Goal: Task Accomplishment & Management: Complete application form

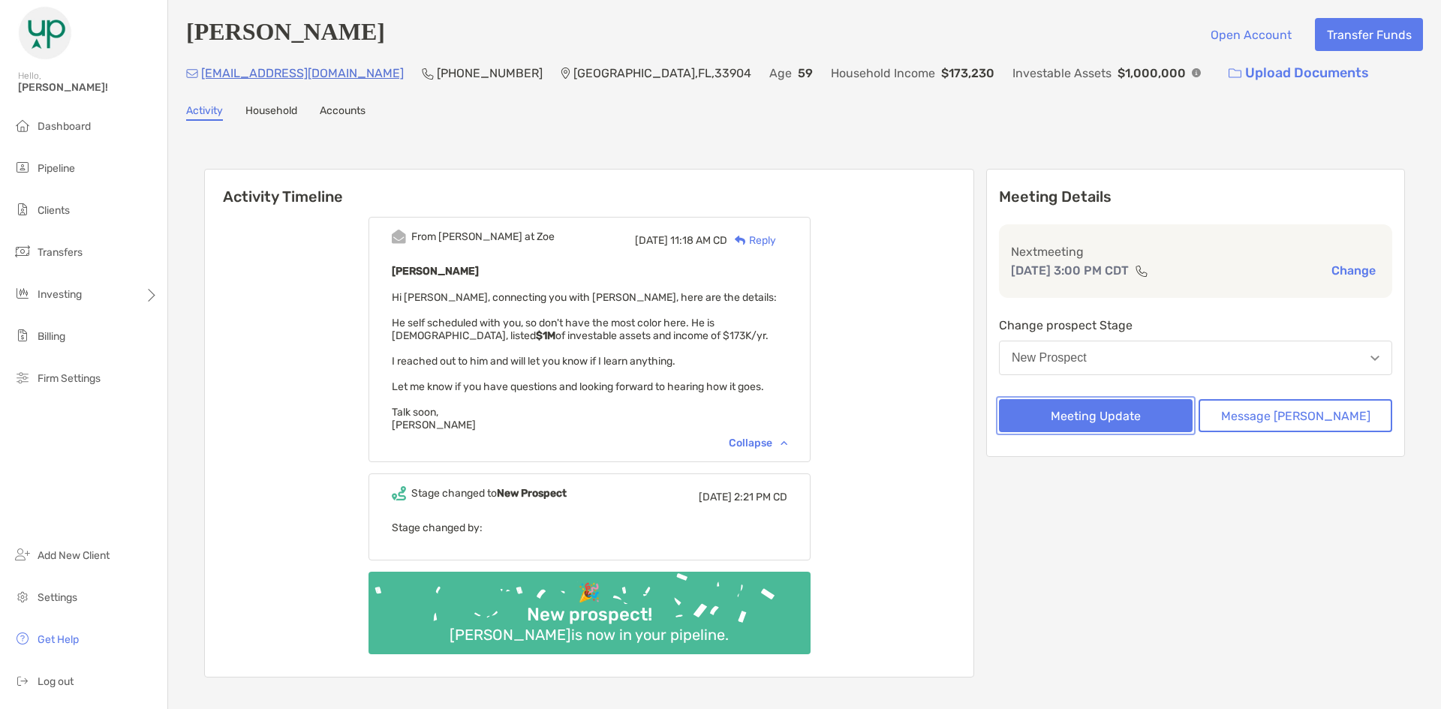
click at [1167, 423] on button "Meeting Update" at bounding box center [1096, 415] width 194 height 33
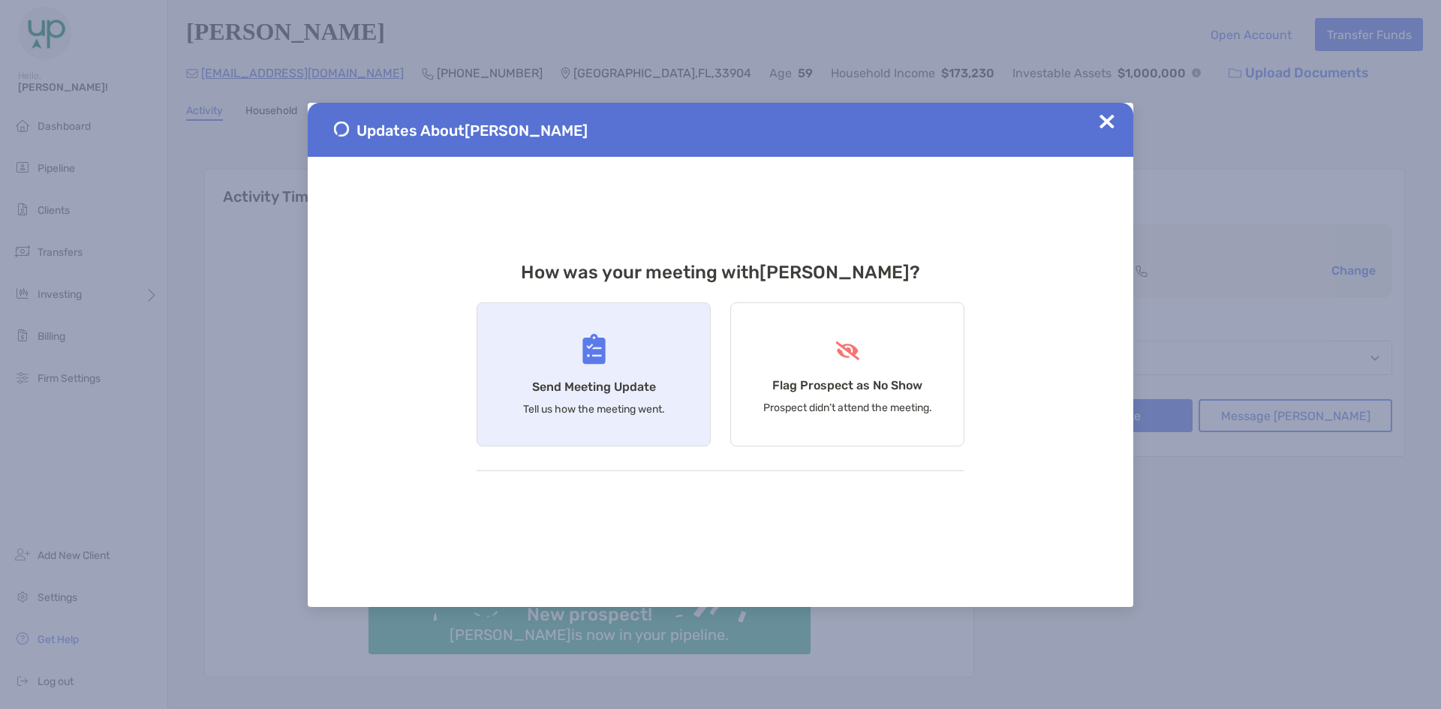
click at [591, 377] on div "Send Meeting Update Tell us how the meeting went." at bounding box center [593, 374] width 234 height 144
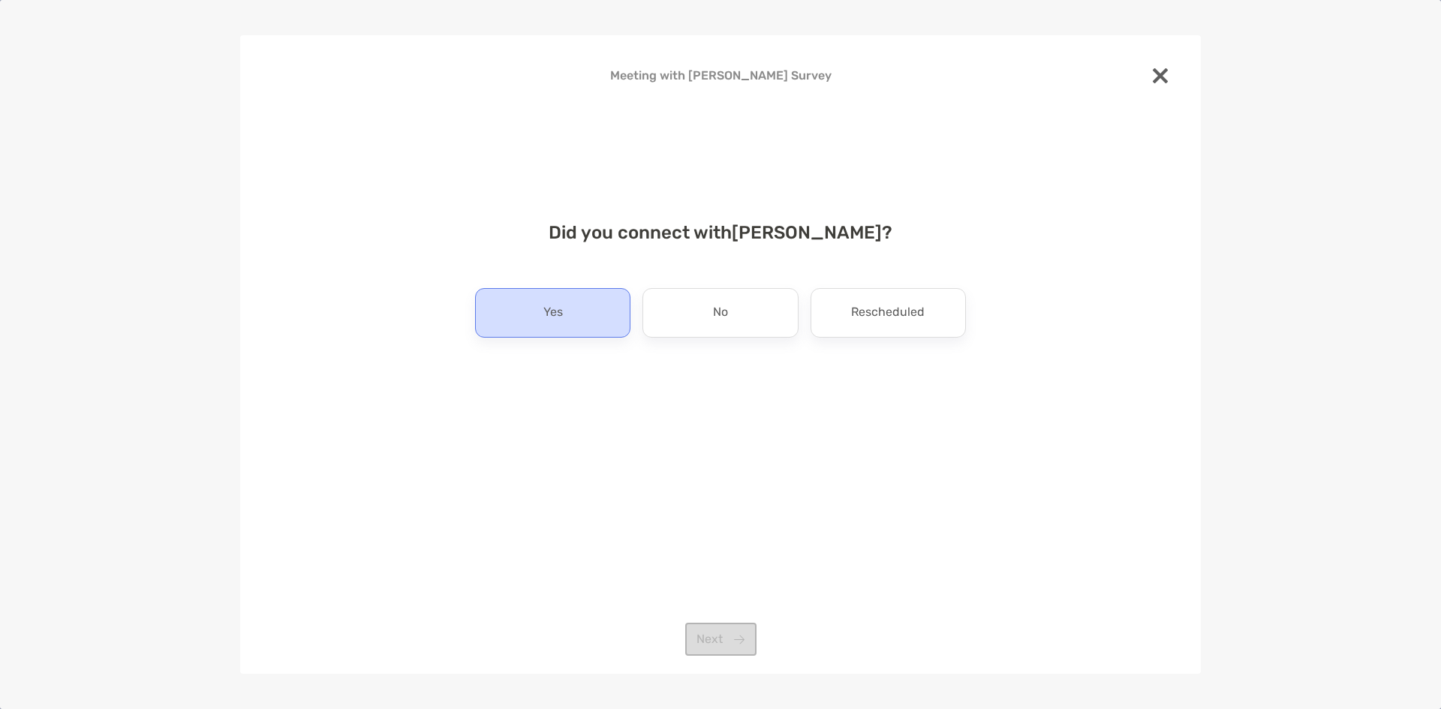
click at [587, 335] on div "Yes" at bounding box center [552, 313] width 155 height 50
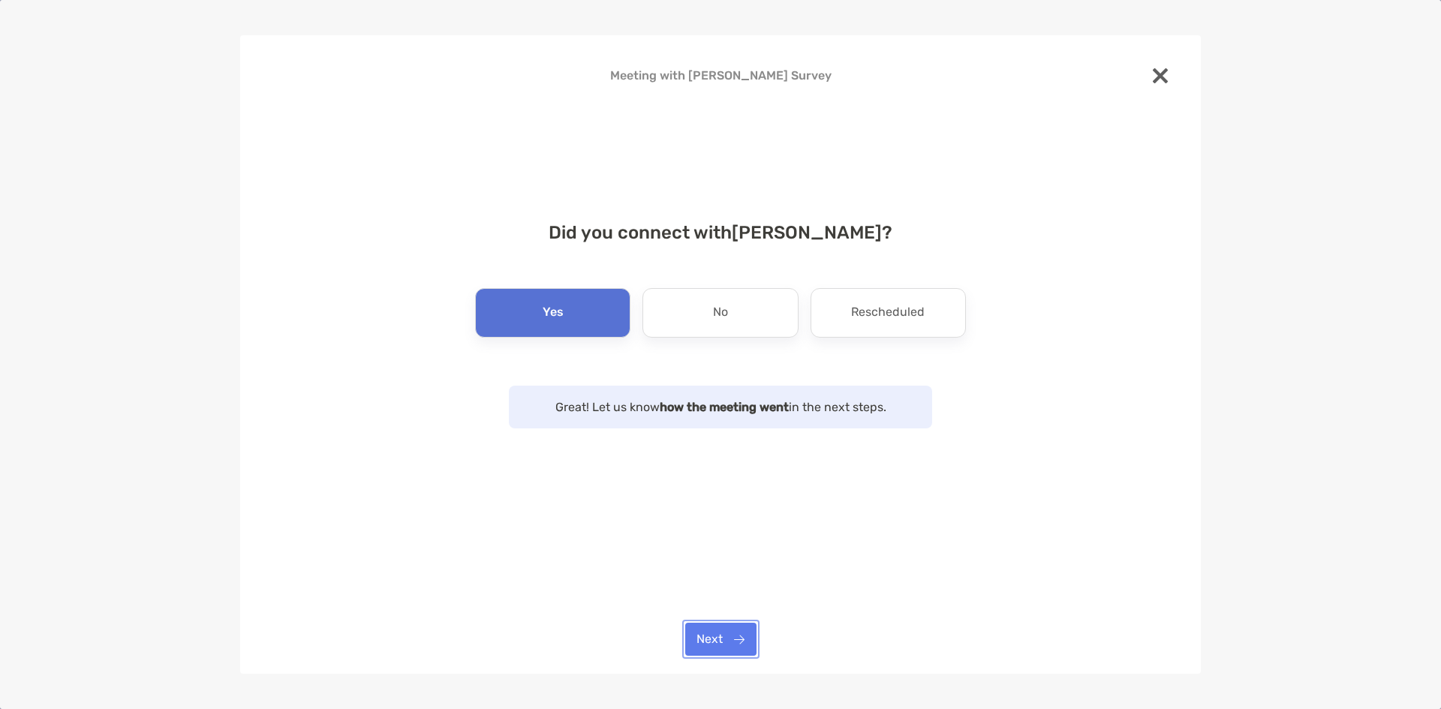
drag, startPoint x: 726, startPoint y: 640, endPoint x: 672, endPoint y: 489, distance: 160.5
click at [726, 638] on button "Next" at bounding box center [720, 639] width 71 height 33
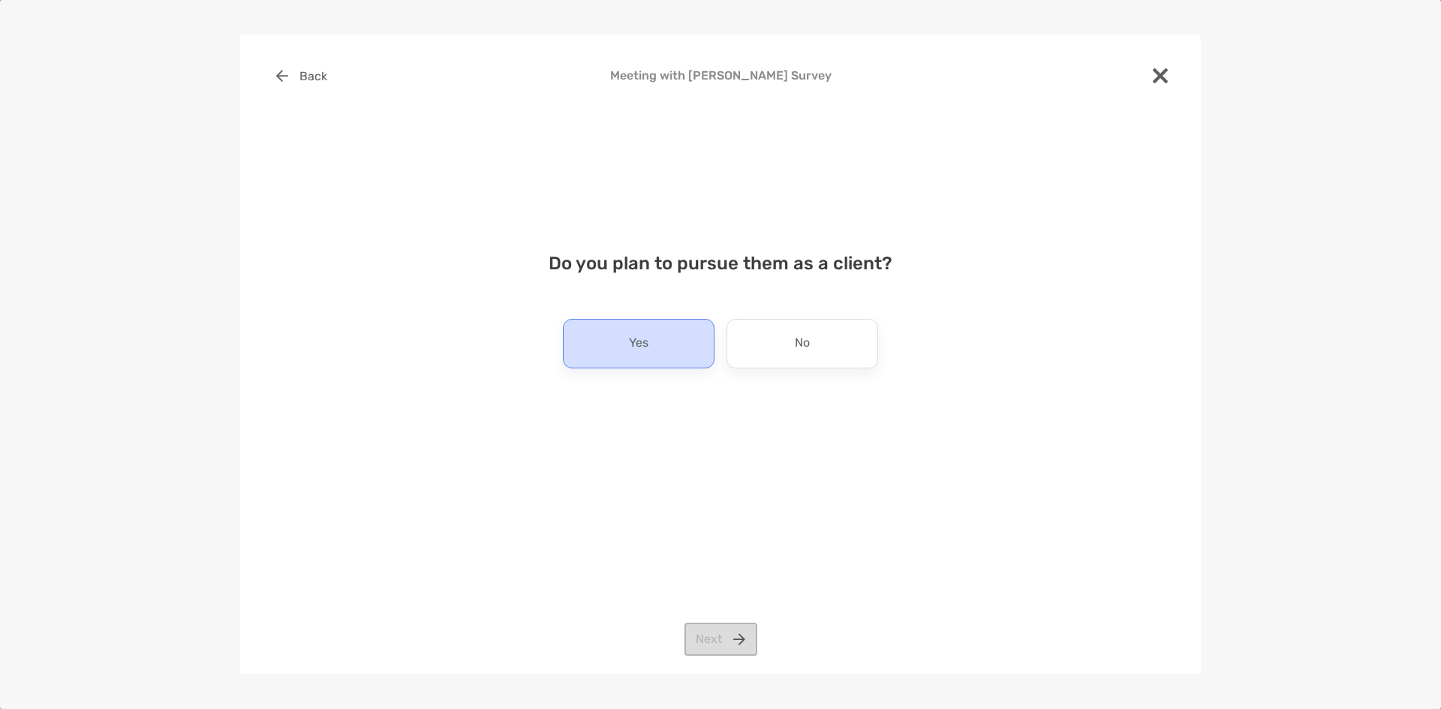
click at [634, 359] on div "Yes" at bounding box center [639, 344] width 152 height 50
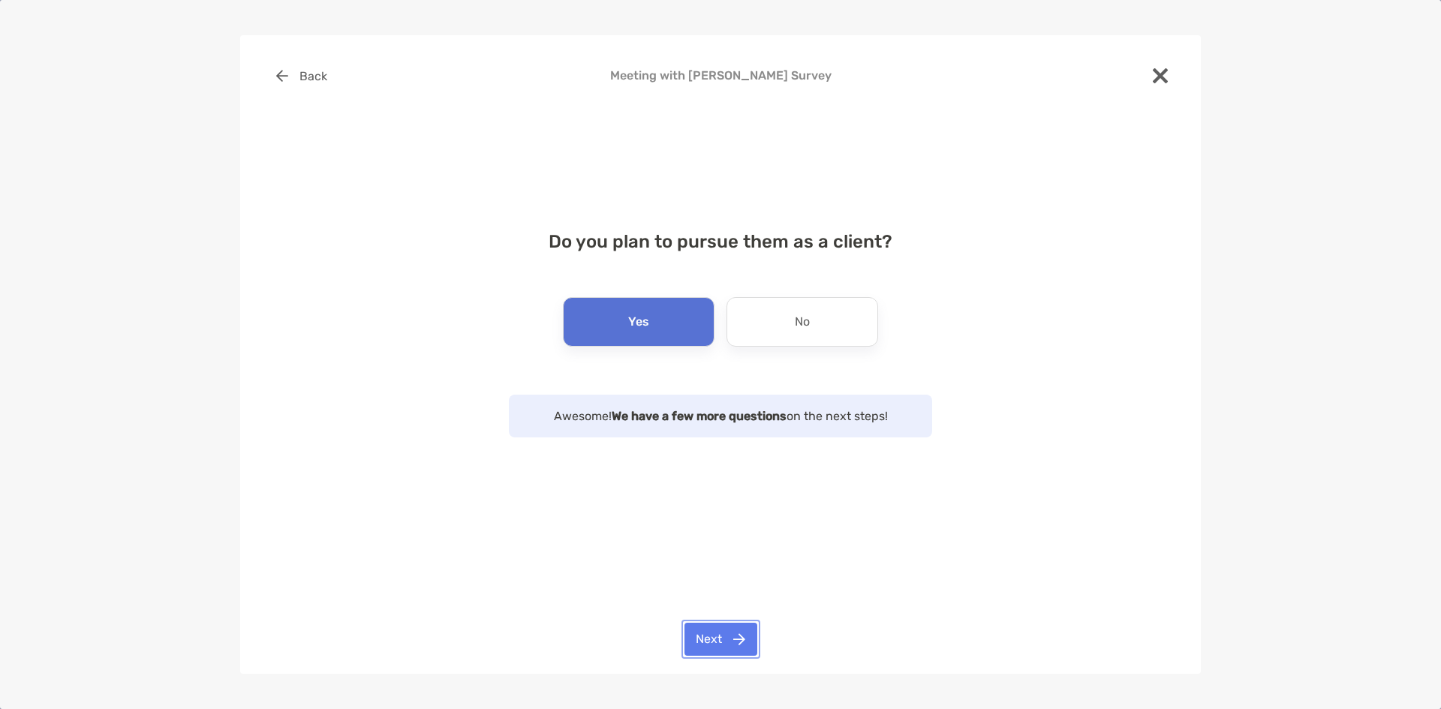
click at [728, 640] on button "Next" at bounding box center [720, 639] width 73 height 33
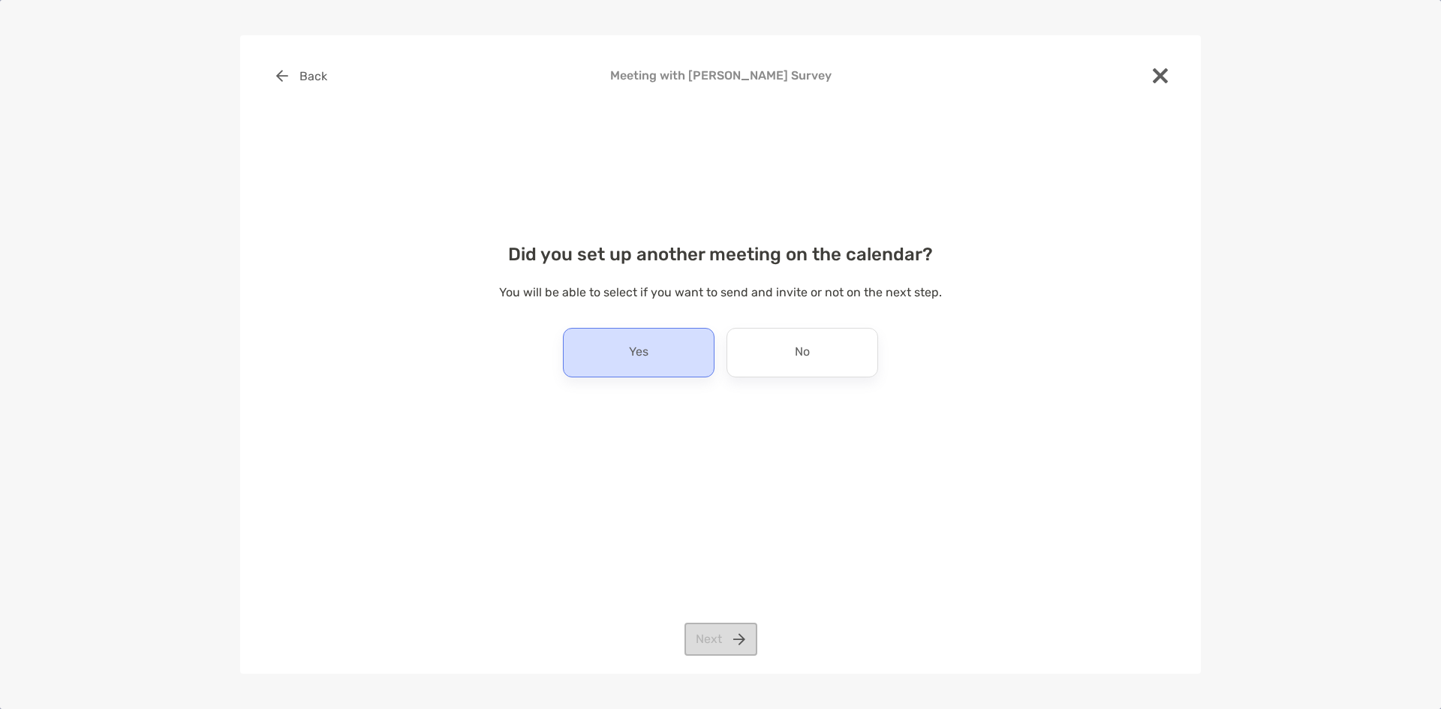
click at [629, 355] on p "Yes" at bounding box center [639, 353] width 20 height 24
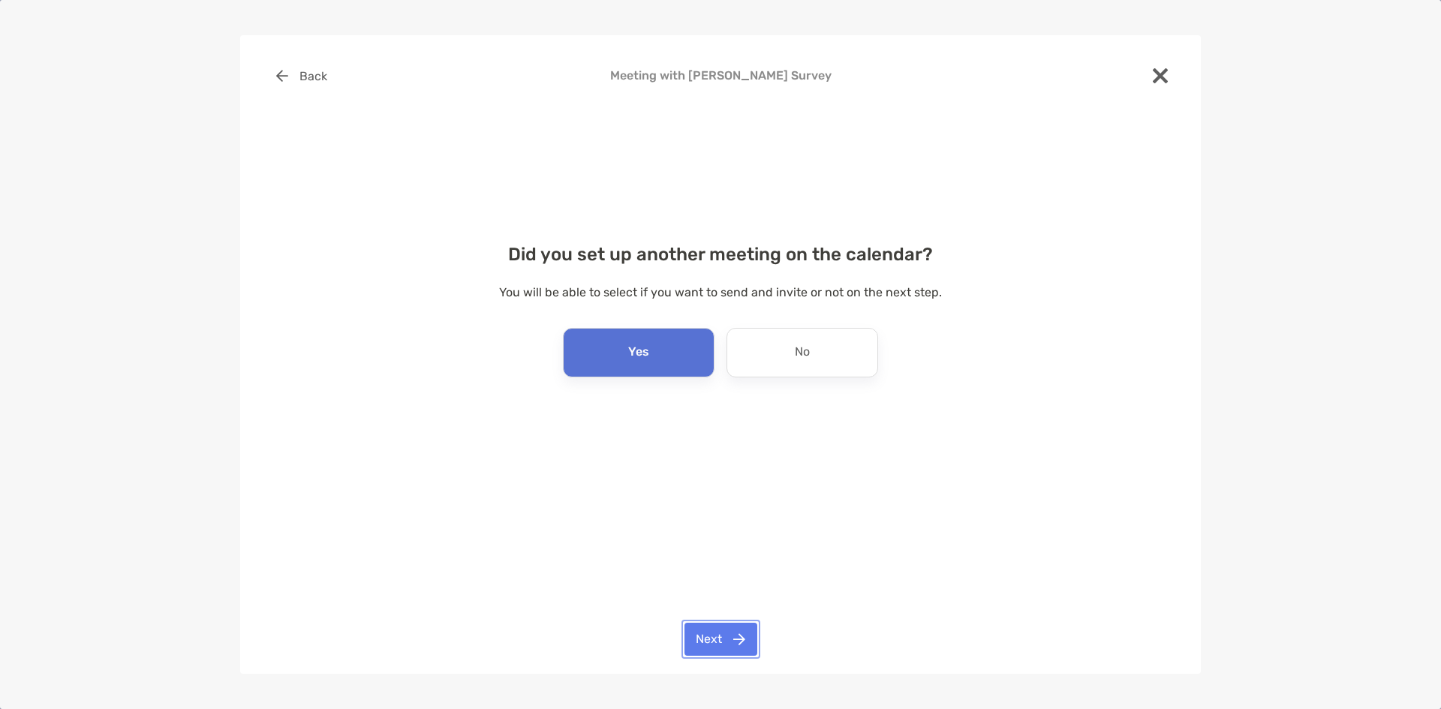
click at [718, 640] on button "Next" at bounding box center [720, 639] width 73 height 33
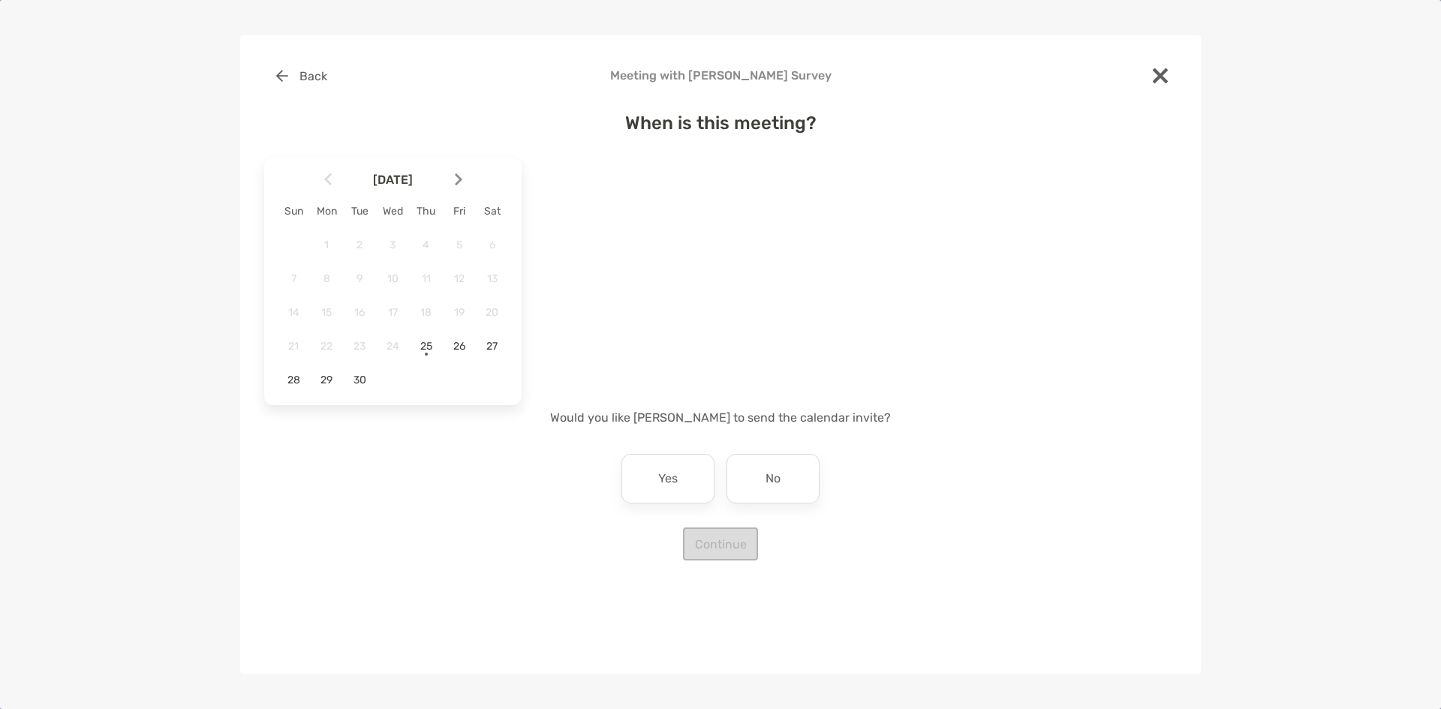
click at [462, 175] on div at bounding box center [465, 179] width 26 height 33
click at [425, 278] on span "9" at bounding box center [426, 278] width 26 height 13
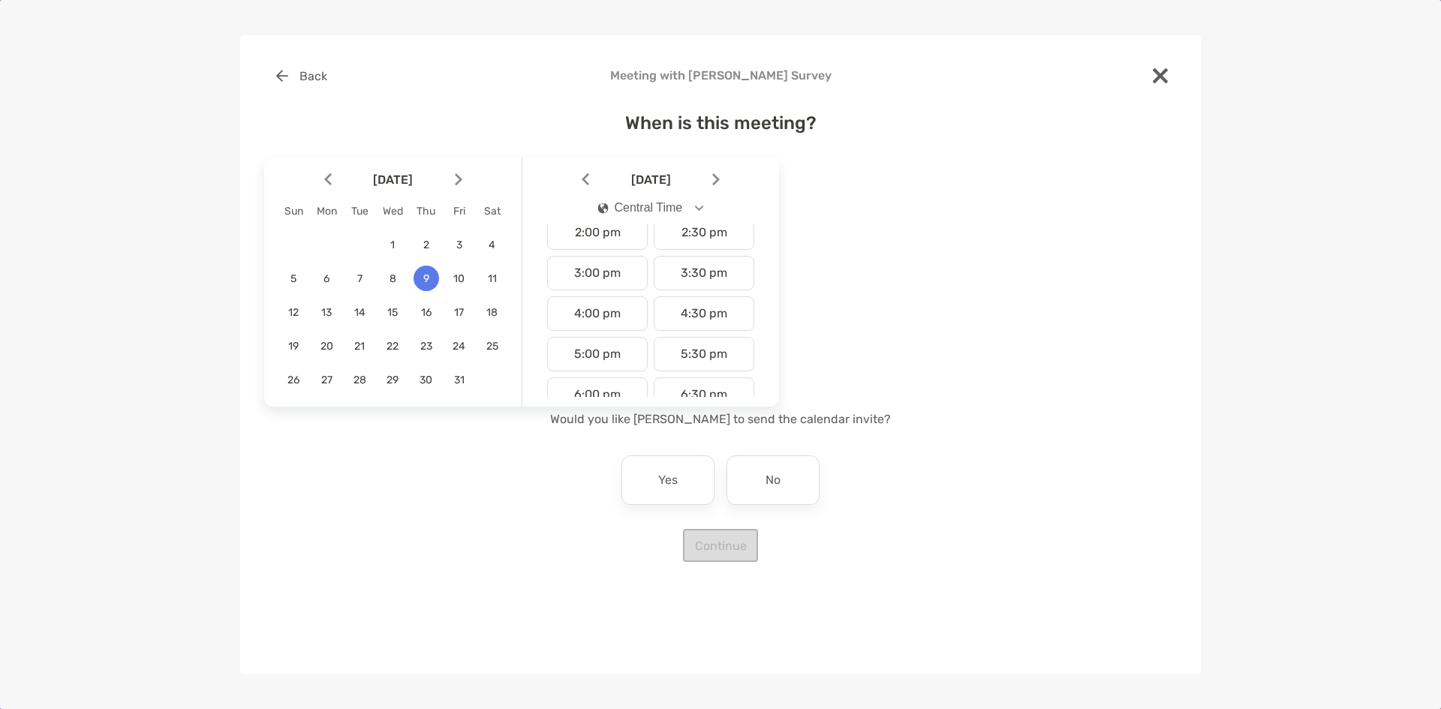
scroll to position [525, 0]
click at [614, 318] on div "3:00 pm" at bounding box center [597, 324] width 101 height 35
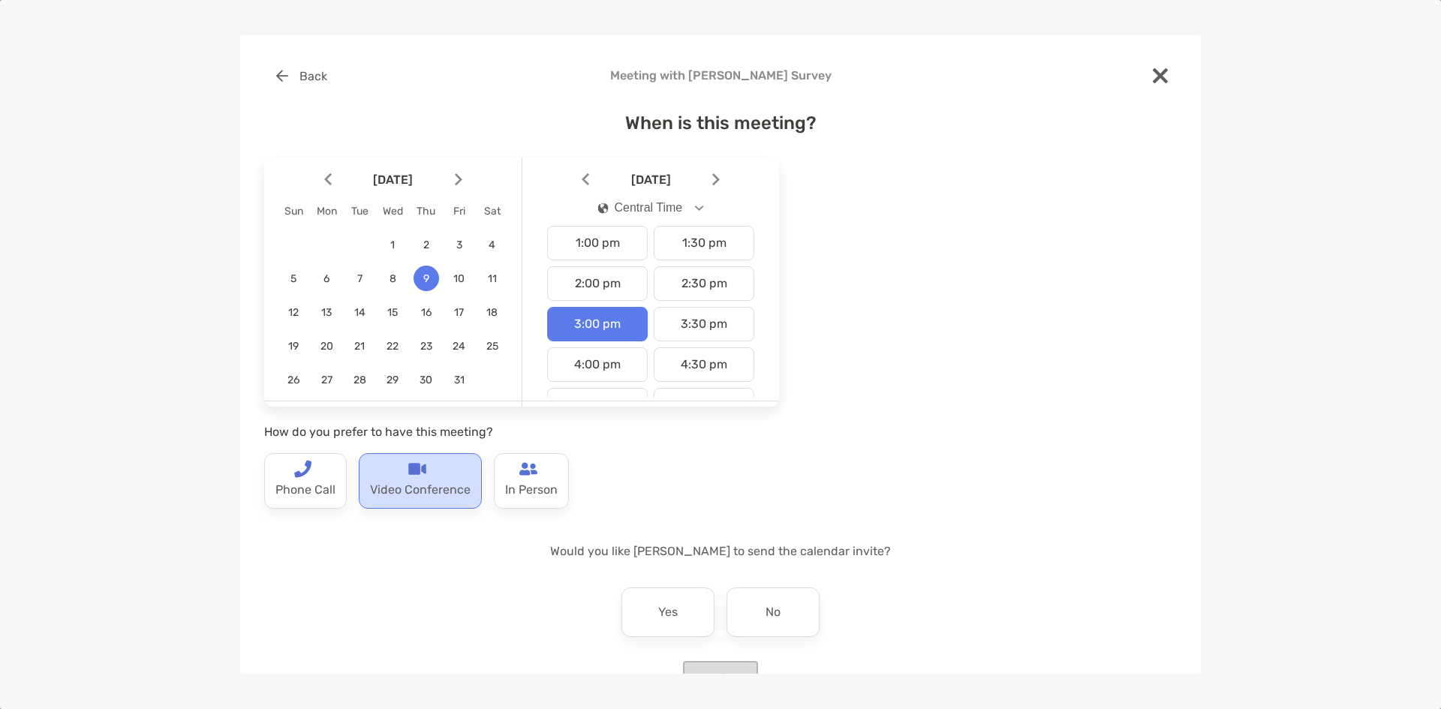
click at [378, 460] on div "Video Conference" at bounding box center [420, 481] width 123 height 56
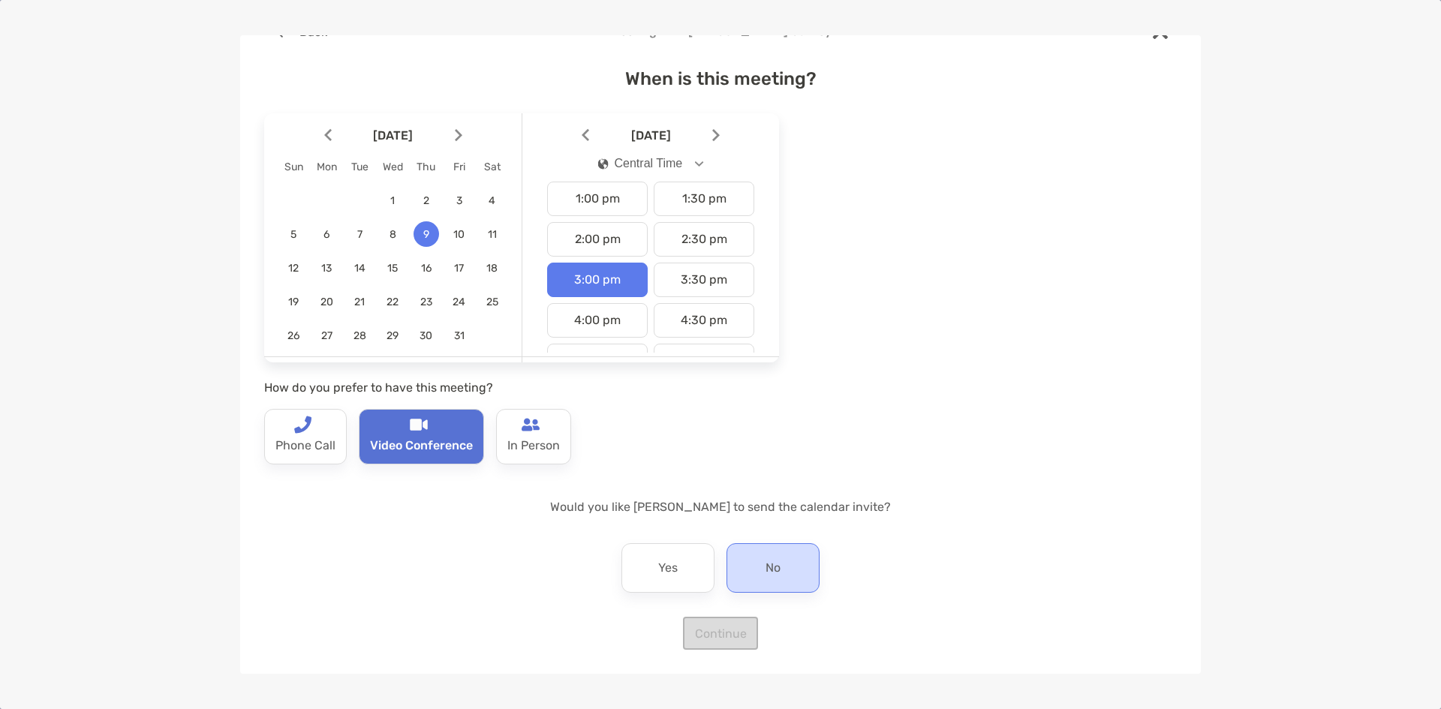
click at [742, 554] on div "No" at bounding box center [772, 568] width 93 height 50
click at [715, 624] on button "Continue" at bounding box center [720, 633] width 75 height 33
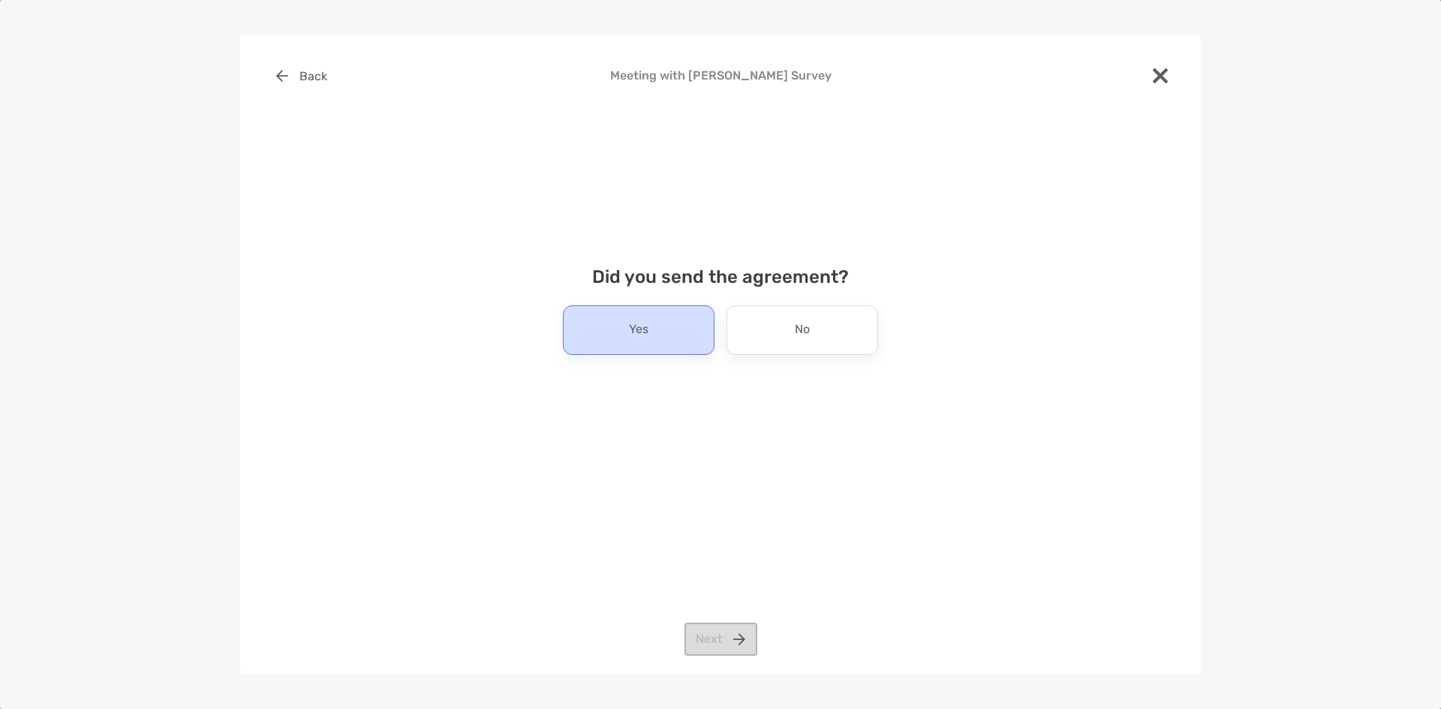
click at [672, 337] on div "Yes" at bounding box center [639, 330] width 152 height 50
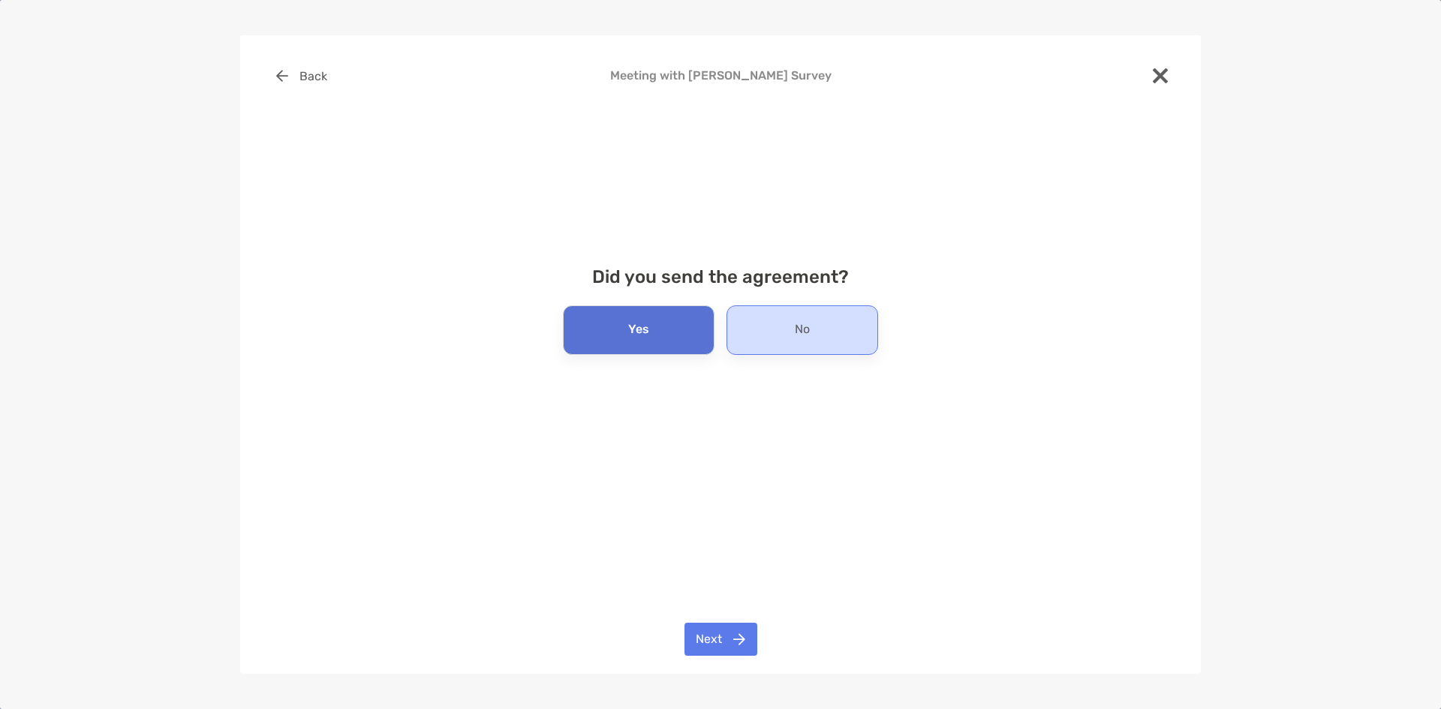
click at [765, 332] on div "No" at bounding box center [802, 330] width 152 height 50
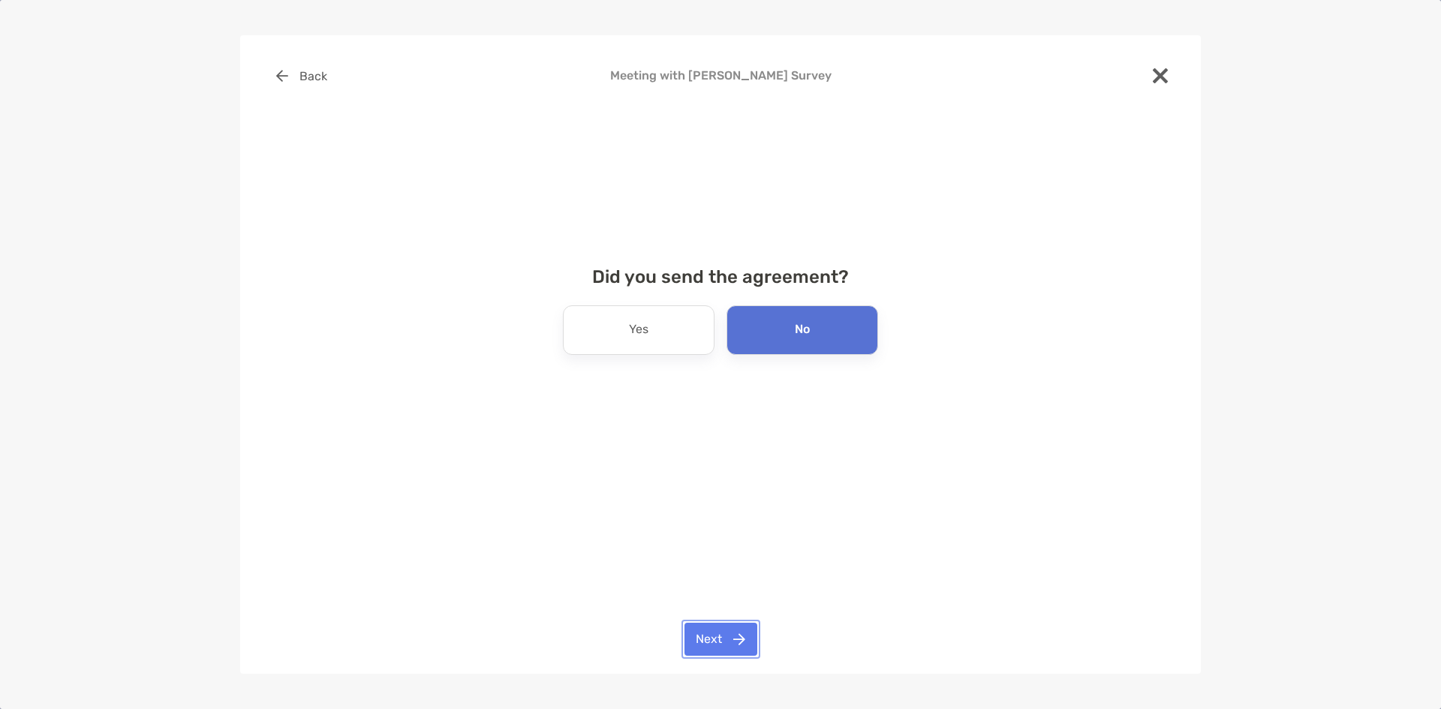
drag, startPoint x: 725, startPoint y: 636, endPoint x: 687, endPoint y: 512, distance: 129.4
click at [724, 636] on button "Next" at bounding box center [720, 639] width 73 height 33
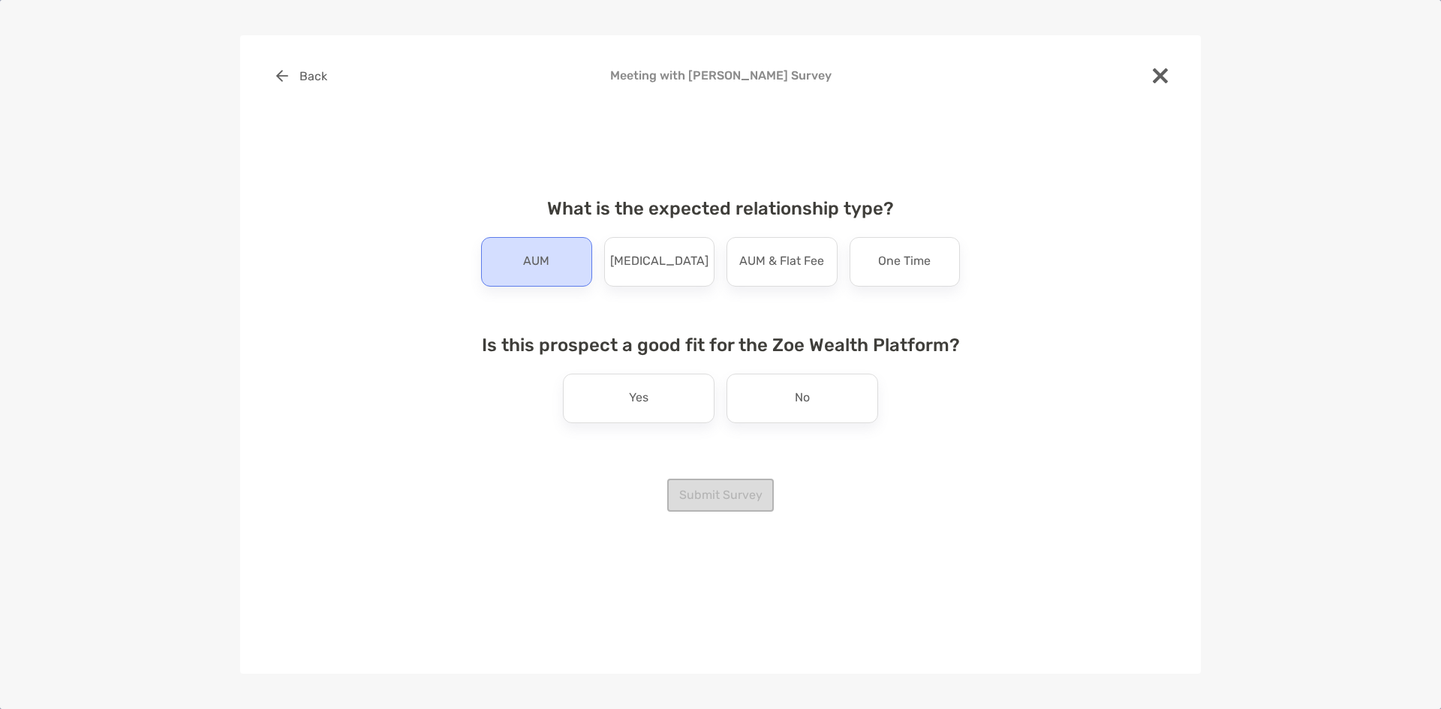
click at [575, 273] on div "AUM" at bounding box center [536, 262] width 111 height 50
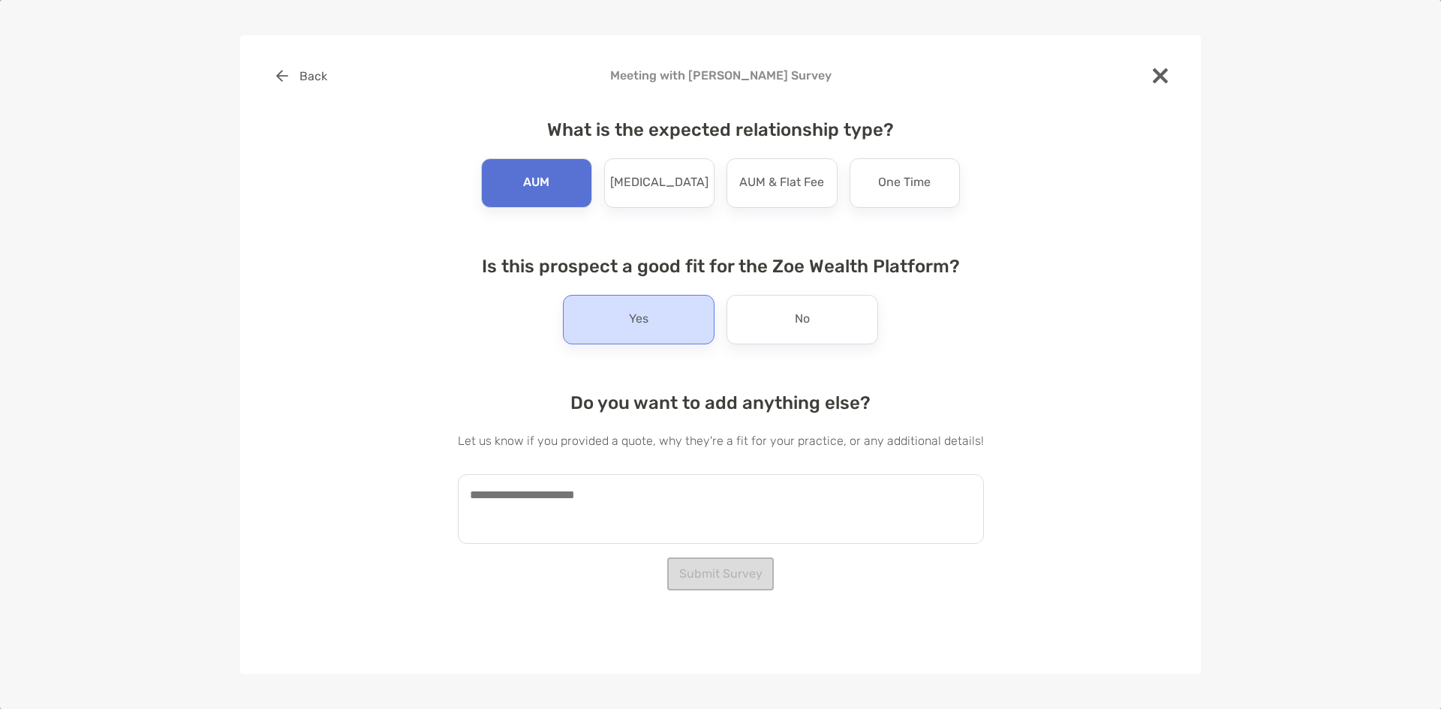
click at [635, 329] on p "Yes" at bounding box center [639, 320] width 20 height 24
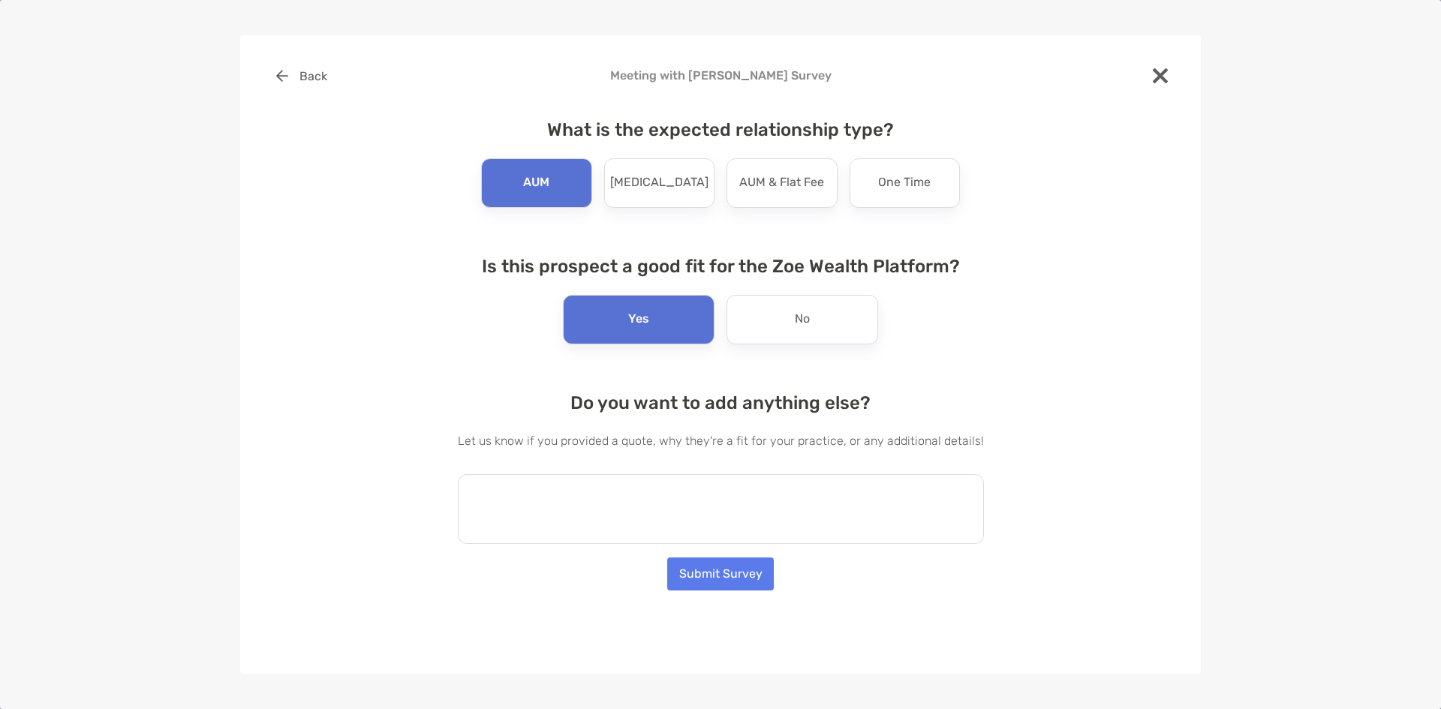
drag, startPoint x: 552, startPoint y: 520, endPoint x: 542, endPoint y: 500, distance: 22.8
paste textarea "**********"
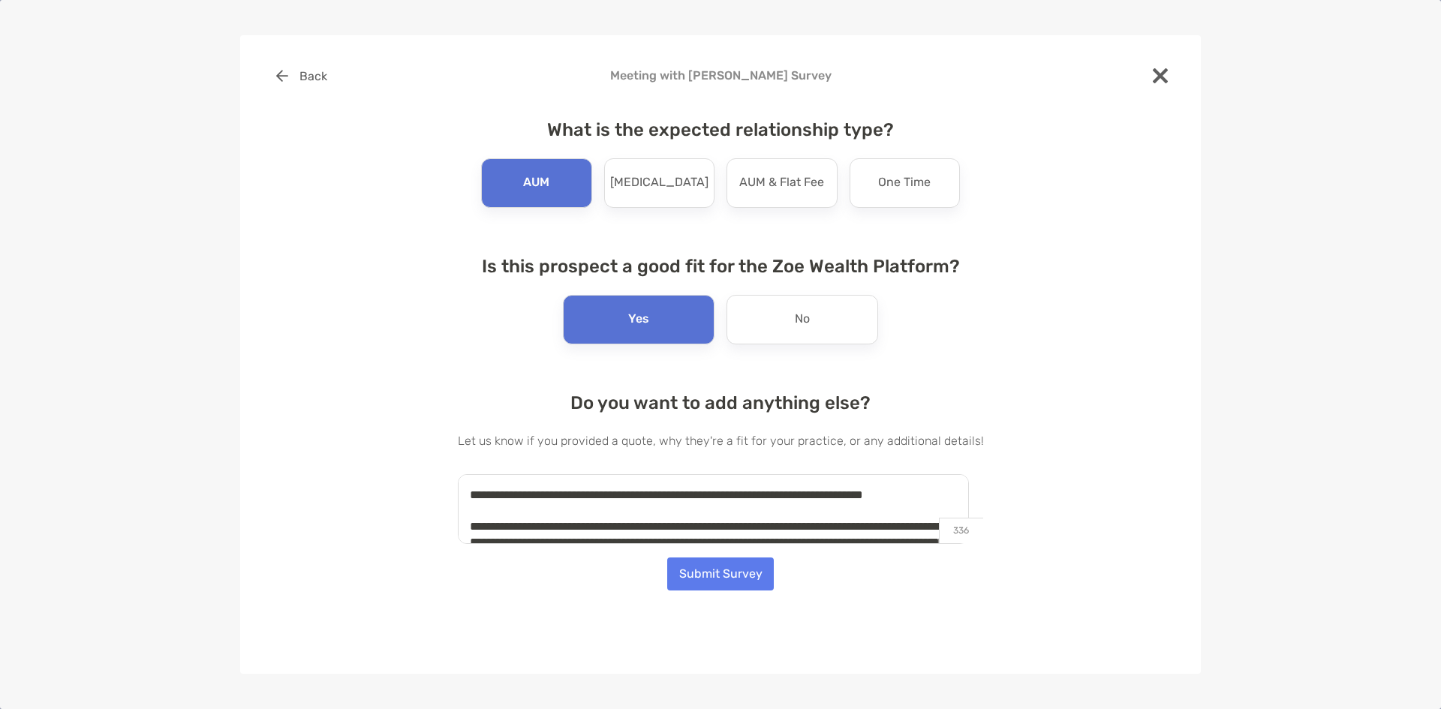
drag, startPoint x: 945, startPoint y: 493, endPoint x: 774, endPoint y: 491, distance: 171.1
click at [774, 491] on textarea "**********" at bounding box center [713, 509] width 511 height 70
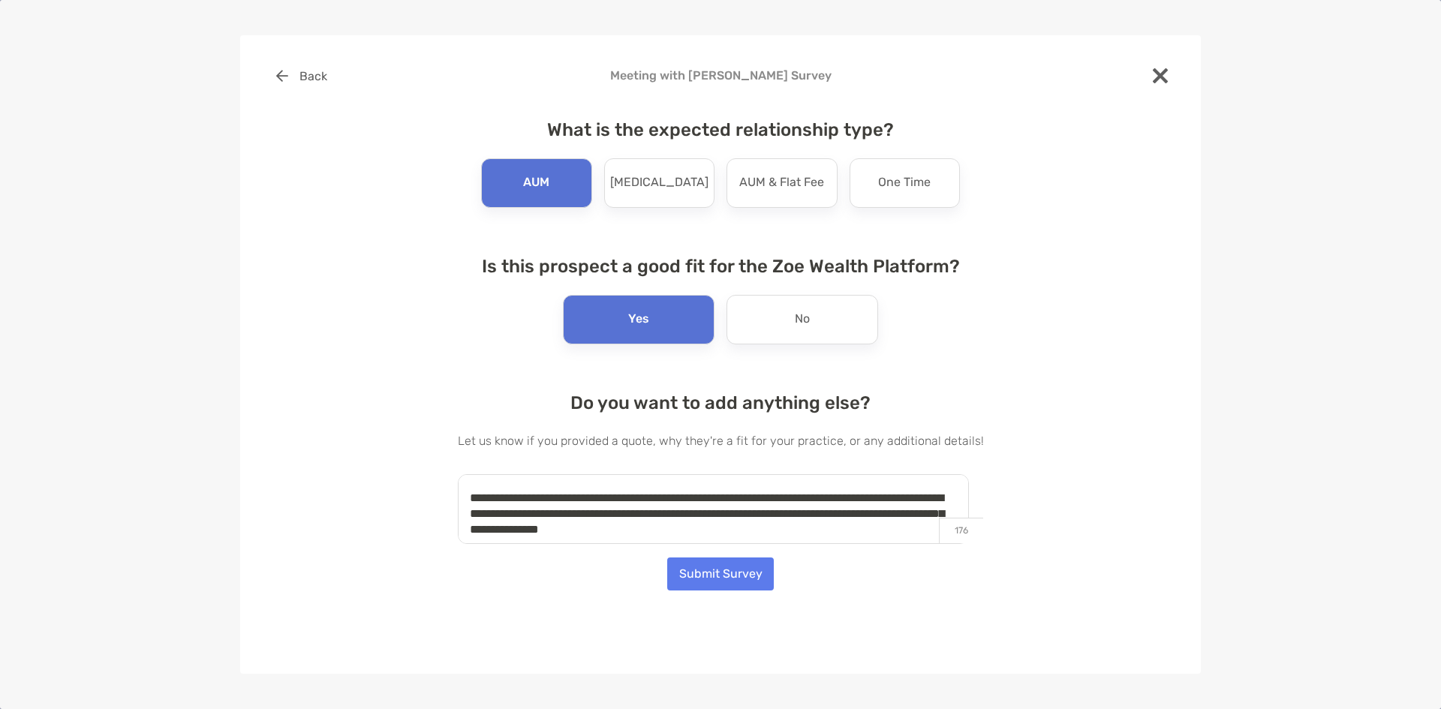
scroll to position [54, 0]
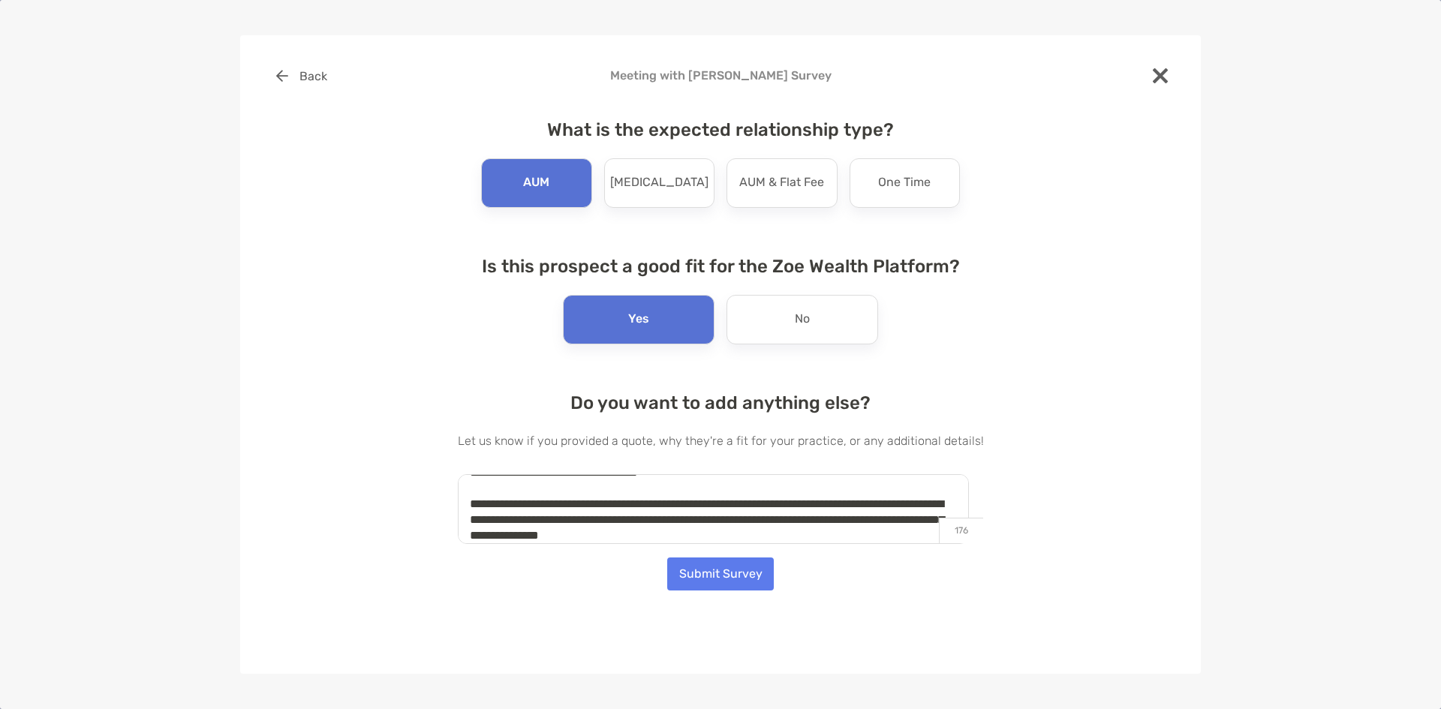
drag, startPoint x: 789, startPoint y: 482, endPoint x: 723, endPoint y: 516, distance: 74.2
click at [723, 516] on textarea "**********" at bounding box center [713, 509] width 511 height 70
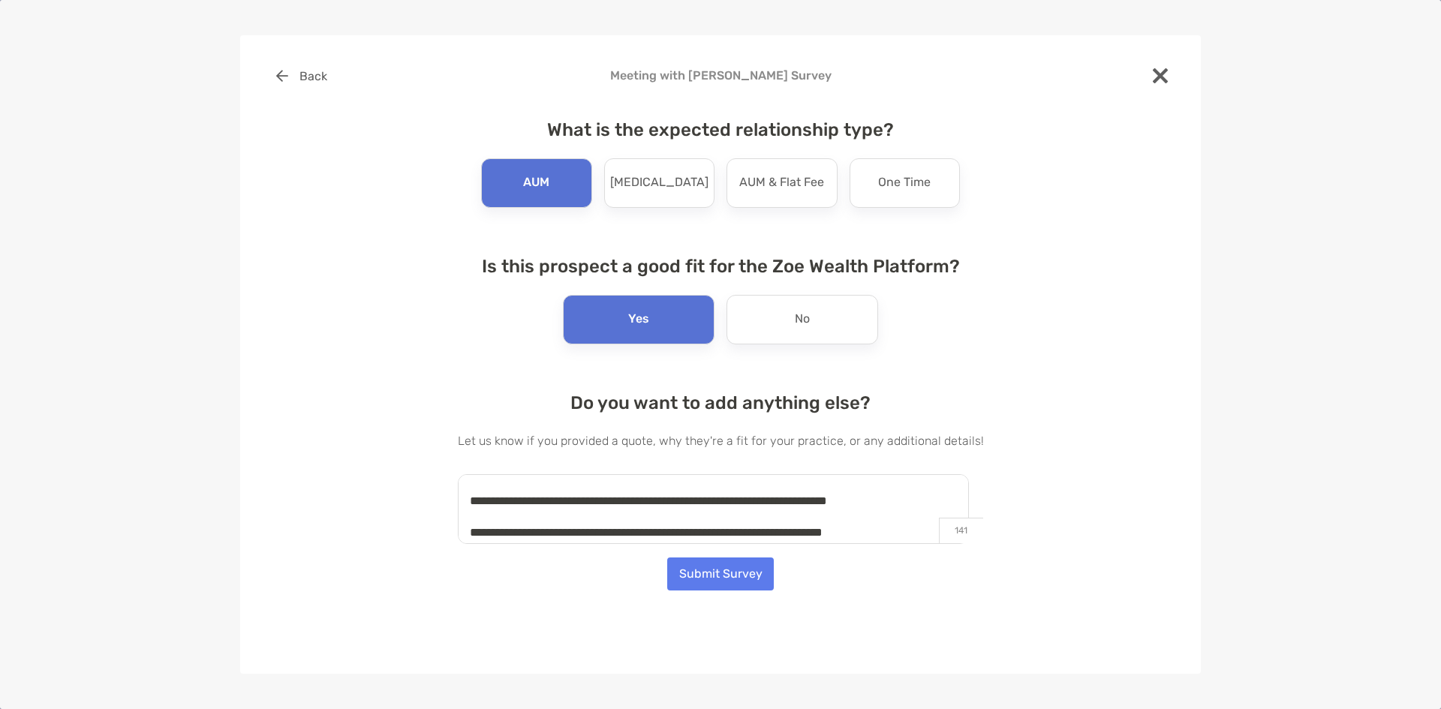
scroll to position [0, 0]
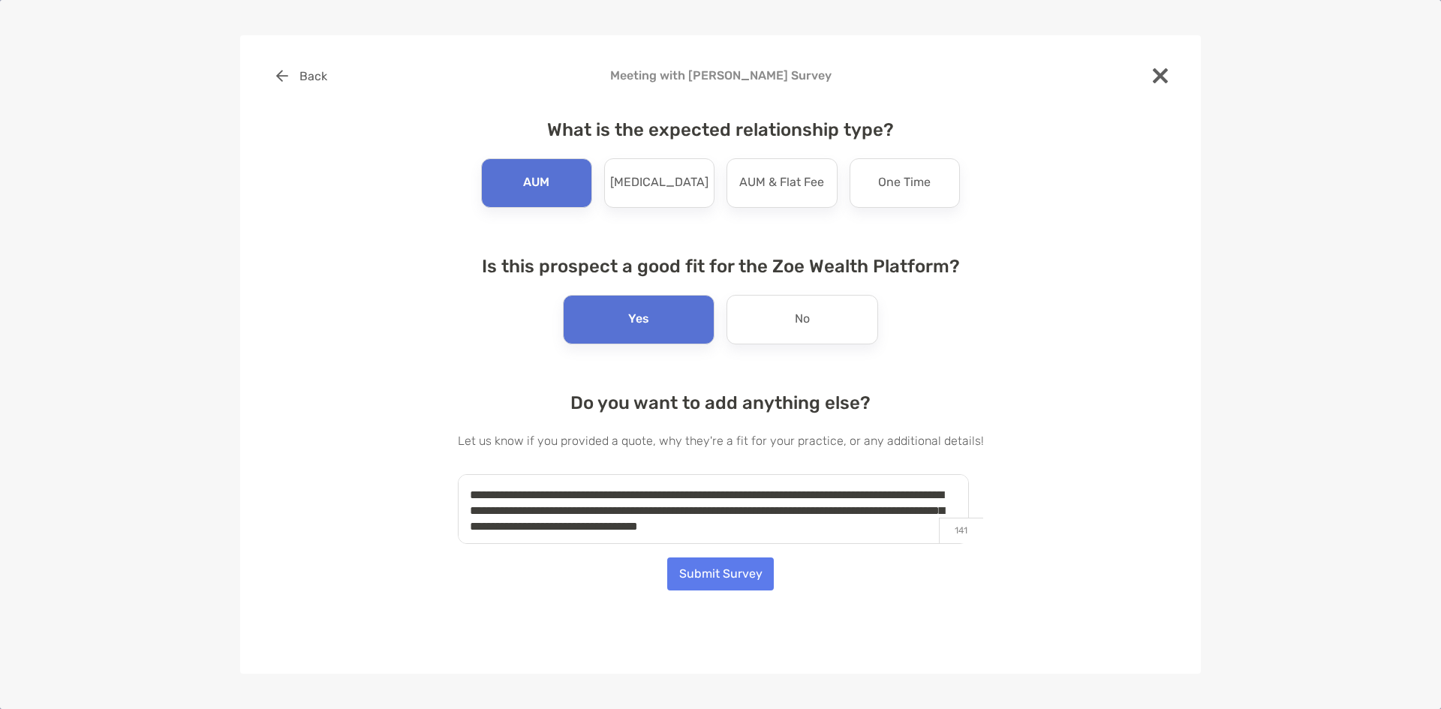
drag, startPoint x: 870, startPoint y: 515, endPoint x: 800, endPoint y: 464, distance: 86.4
click at [800, 464] on div "**********" at bounding box center [721, 468] width 526 height 152
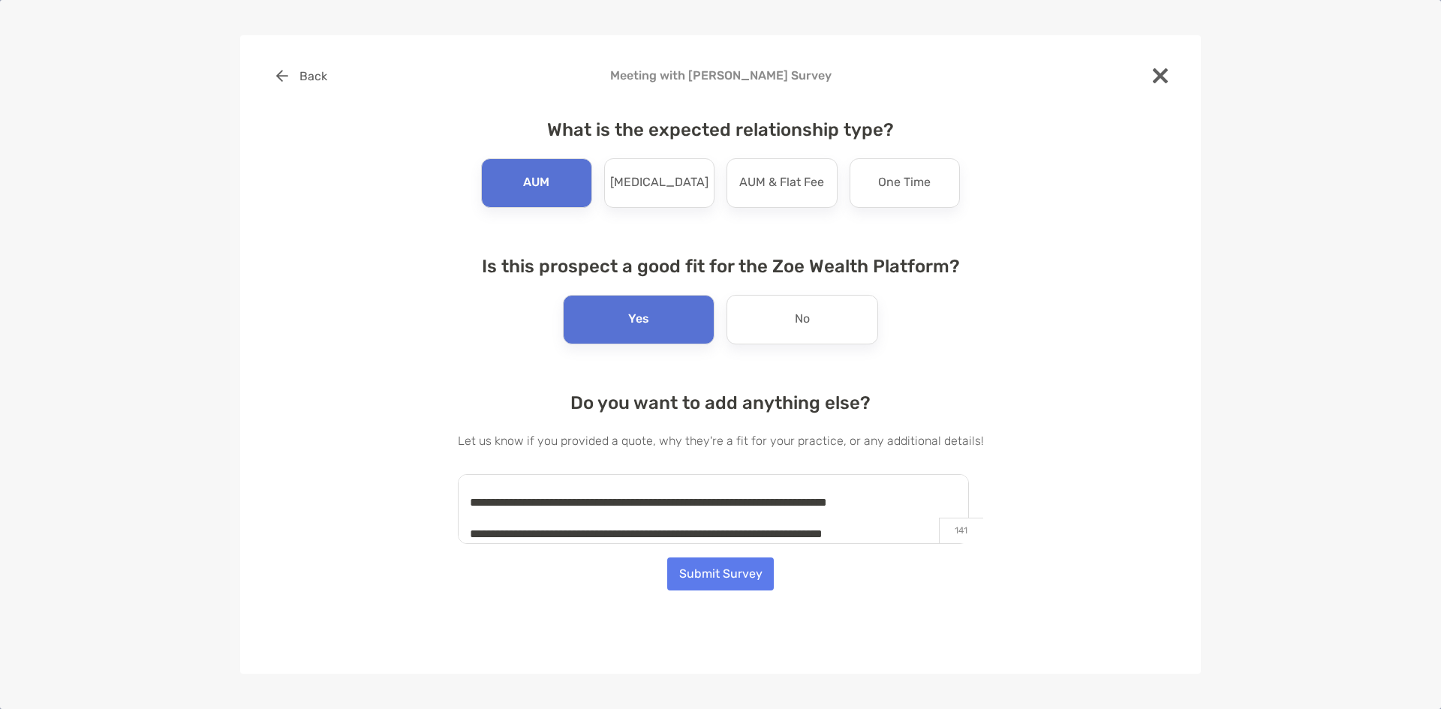
click at [792, 503] on textarea "**********" at bounding box center [713, 509] width 511 height 70
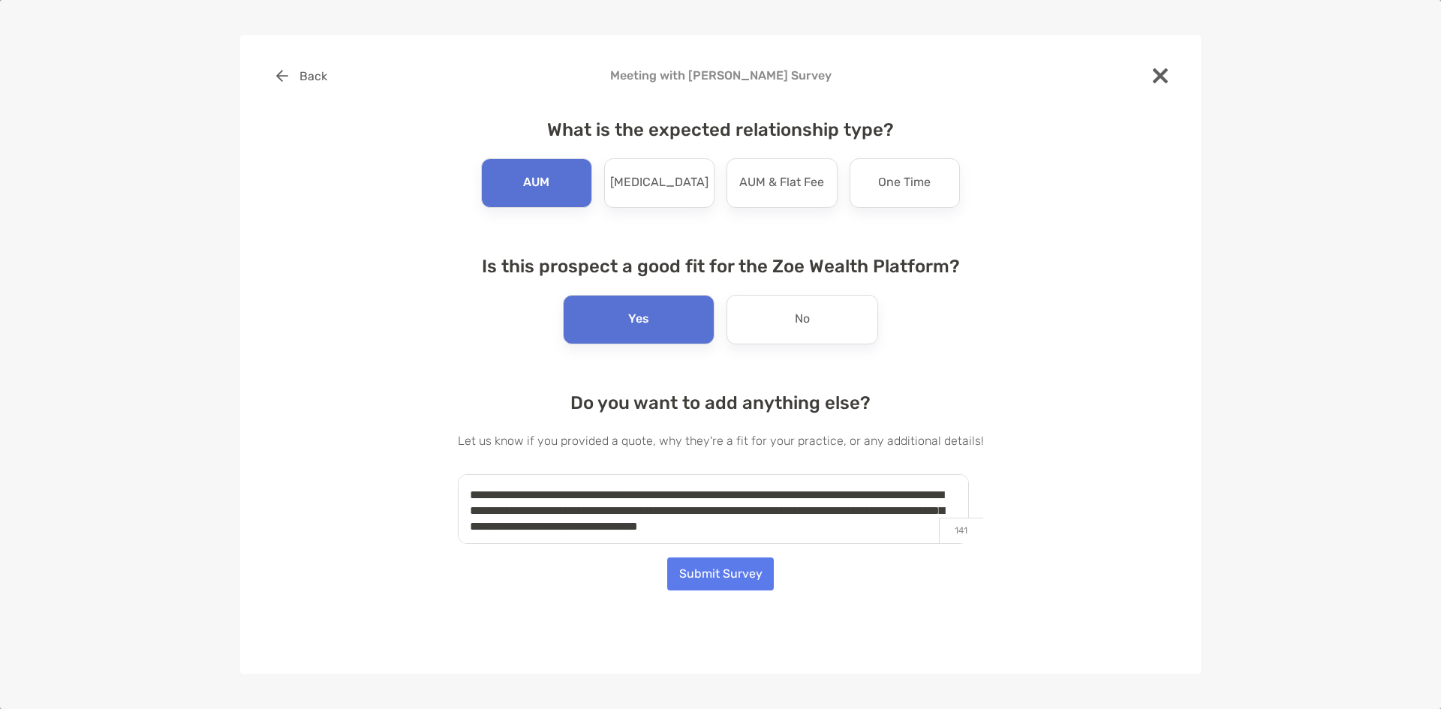
scroll to position [75, 0]
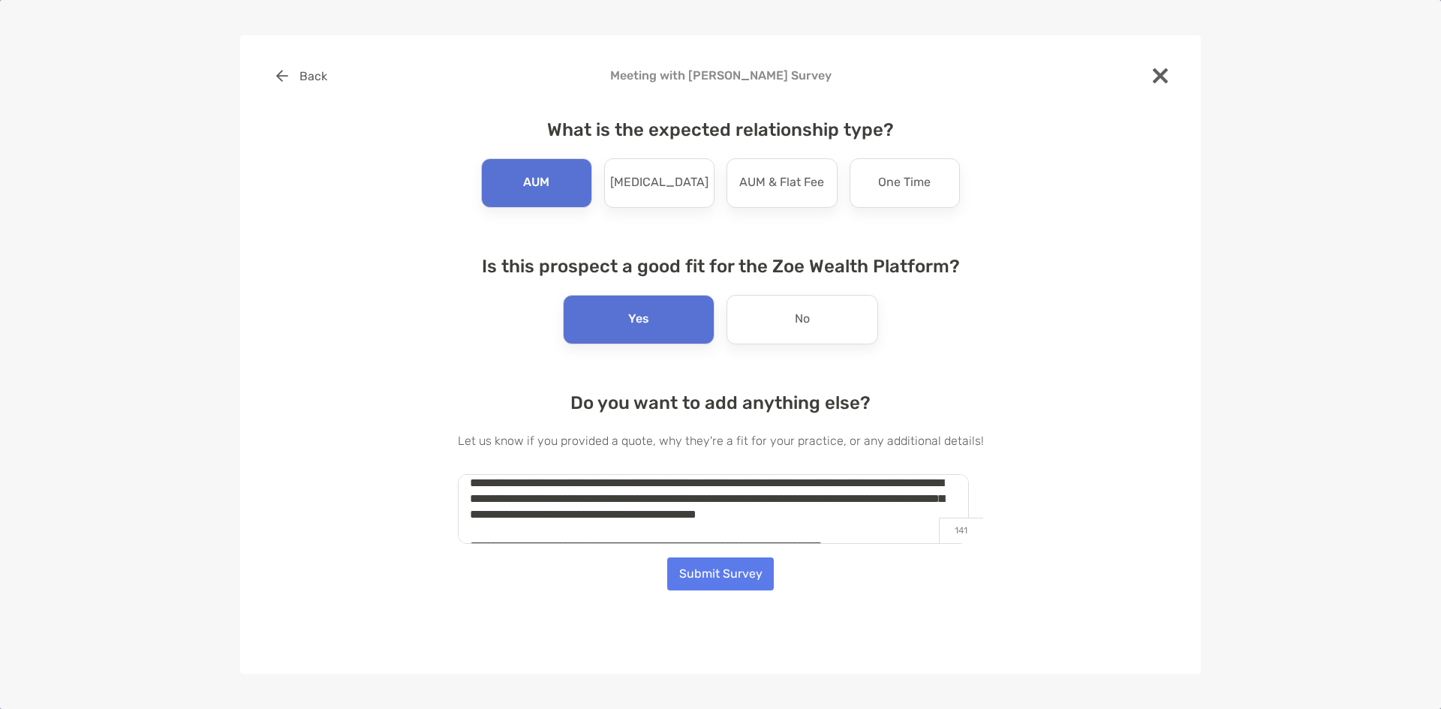
drag, startPoint x: 871, startPoint y: 500, endPoint x: 829, endPoint y: 506, distance: 42.6
click at [829, 506] on textarea "**********" at bounding box center [713, 509] width 511 height 70
drag, startPoint x: 806, startPoint y: 516, endPoint x: 649, endPoint y: 521, distance: 156.9
click at [649, 521] on textarea "**********" at bounding box center [713, 509] width 511 height 70
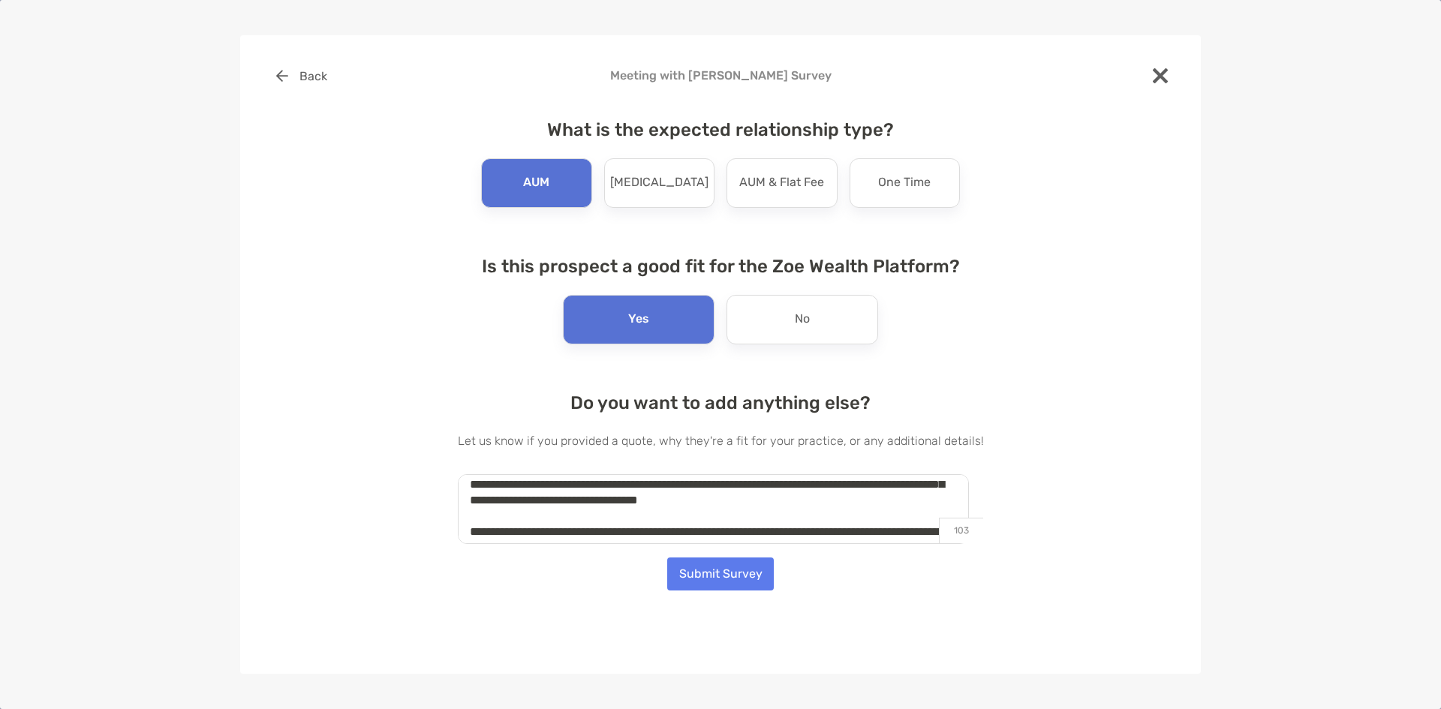
scroll to position [0, 0]
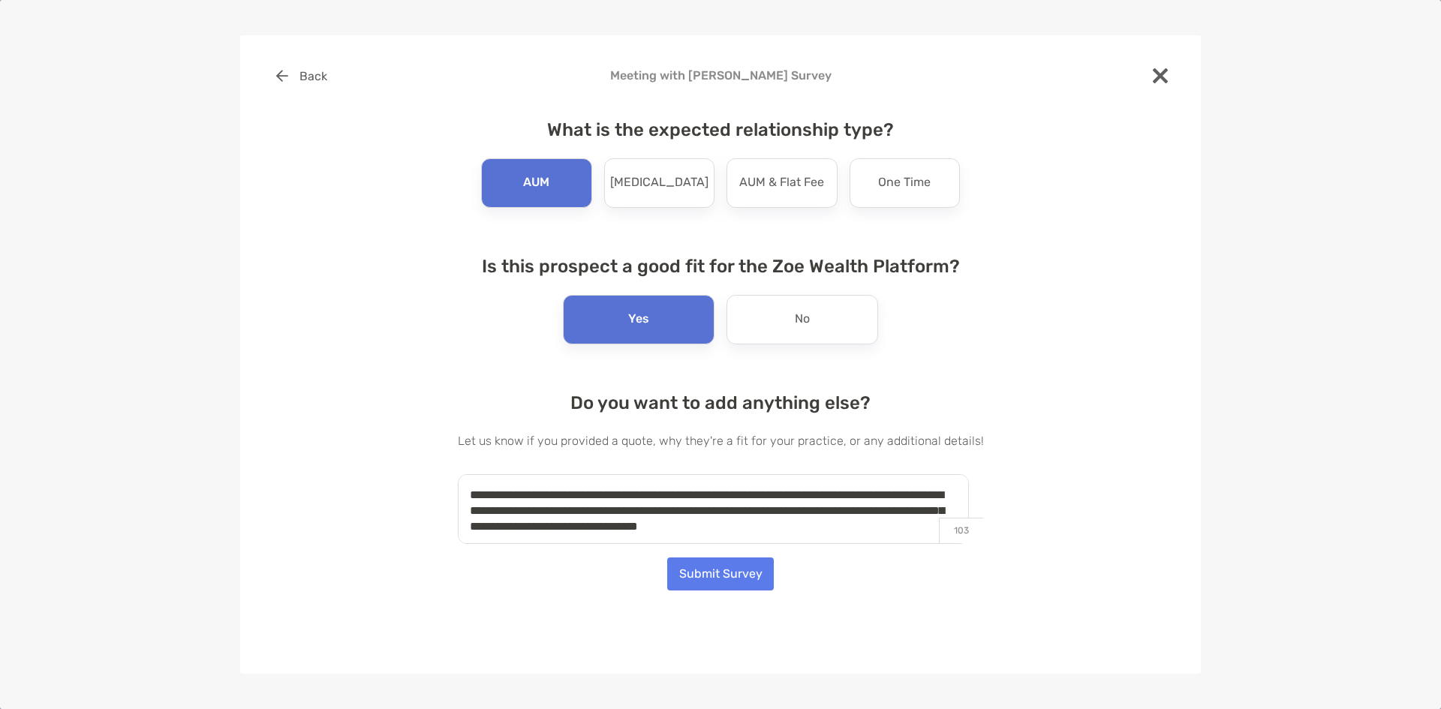
click at [906, 529] on textarea "**********" at bounding box center [713, 509] width 511 height 70
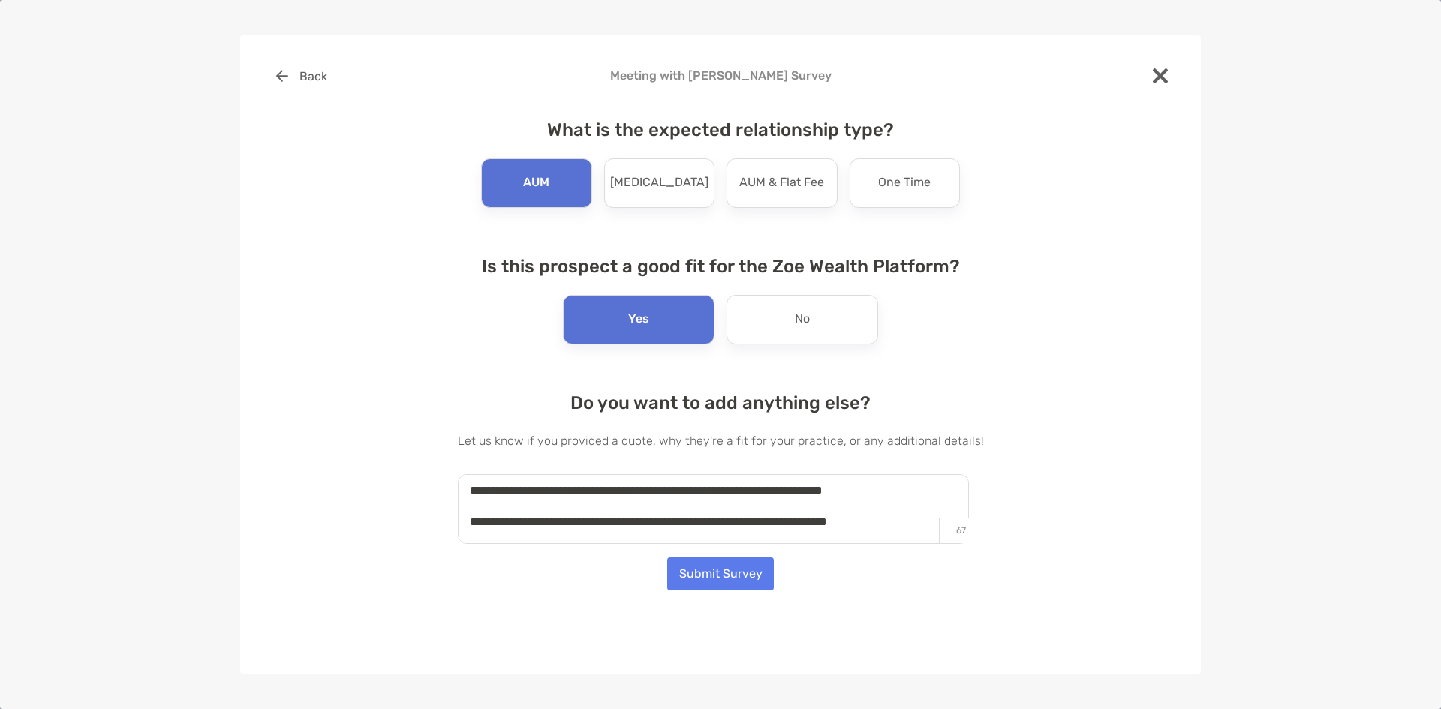
scroll to position [157, 0]
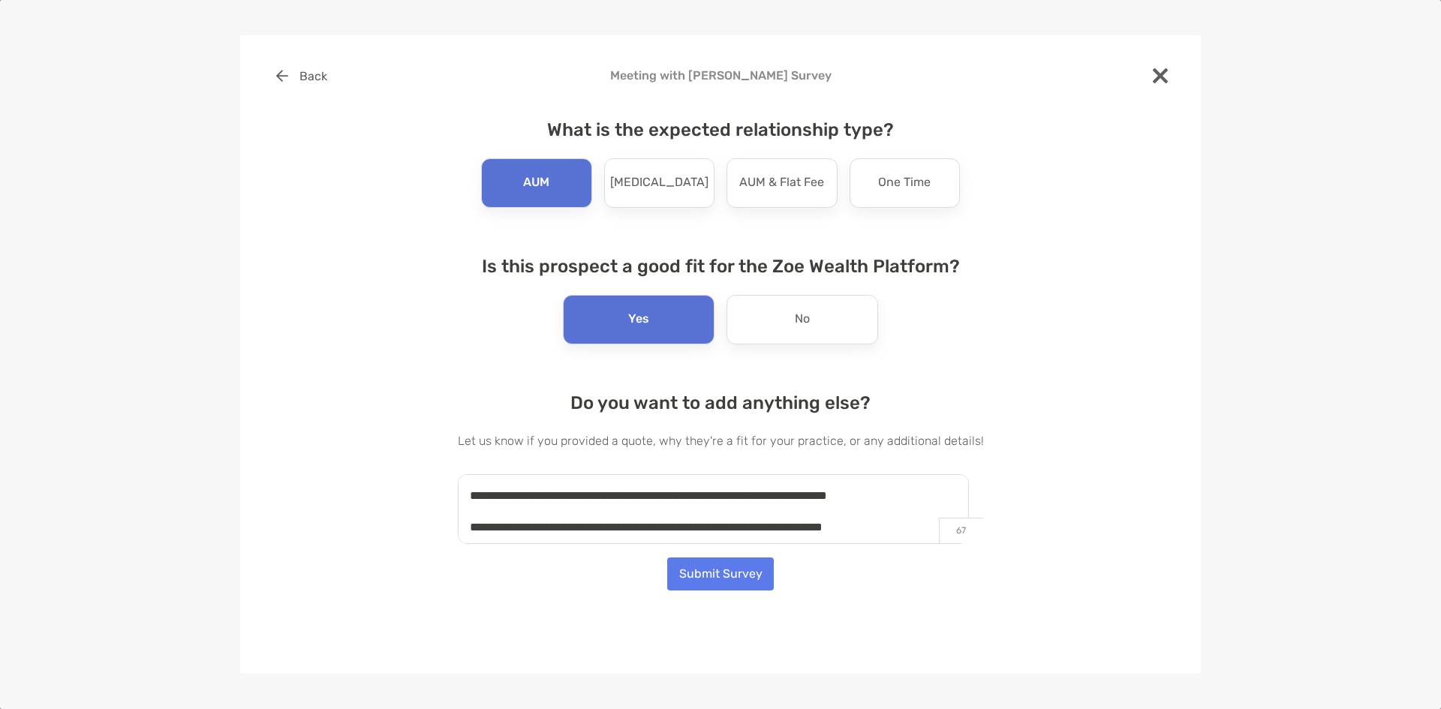
drag, startPoint x: 904, startPoint y: 493, endPoint x: 477, endPoint y: 497, distance: 427.0
click at [477, 497] on textarea "**********" at bounding box center [713, 509] width 511 height 70
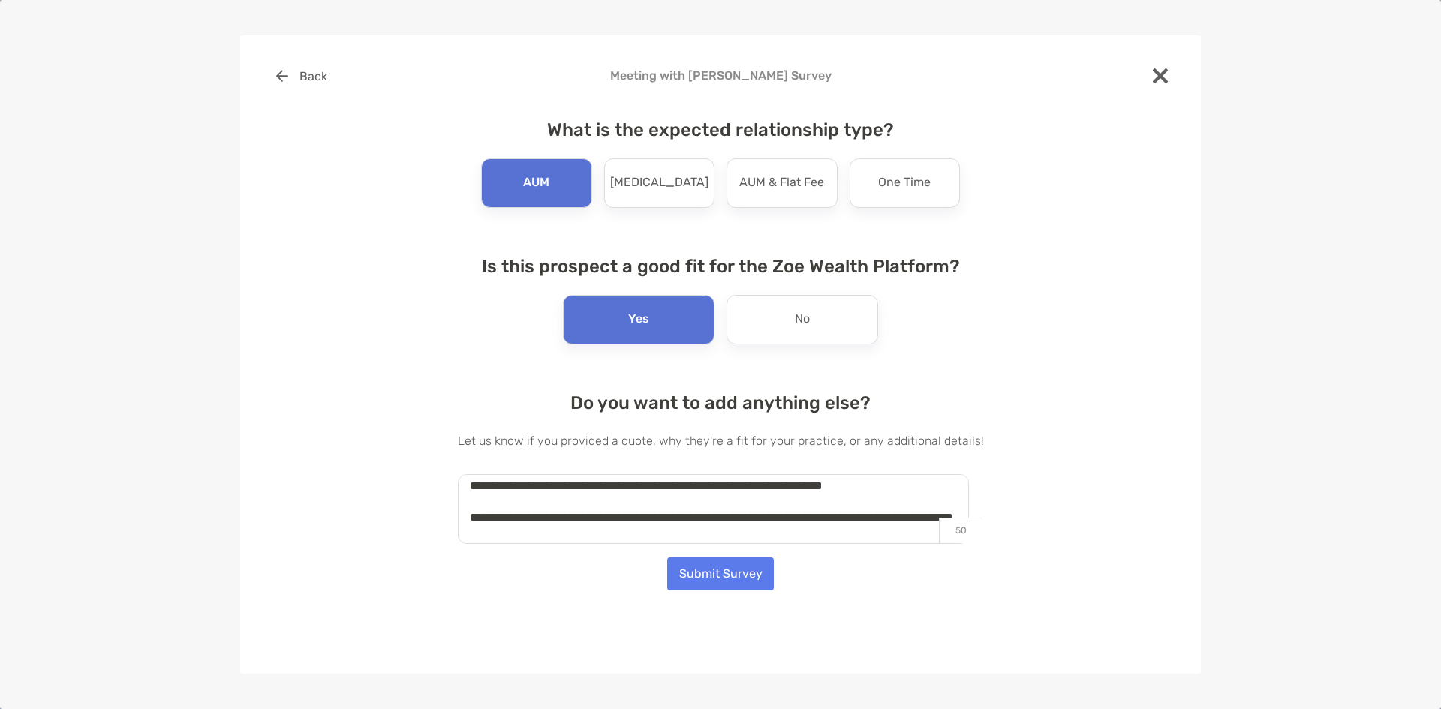
scroll to position [202, 0]
drag, startPoint x: 938, startPoint y: 497, endPoint x: 666, endPoint y: 500, distance: 271.6
click at [666, 500] on textarea "**********" at bounding box center [713, 509] width 511 height 70
click at [947, 496] on textarea "**********" at bounding box center [713, 509] width 511 height 70
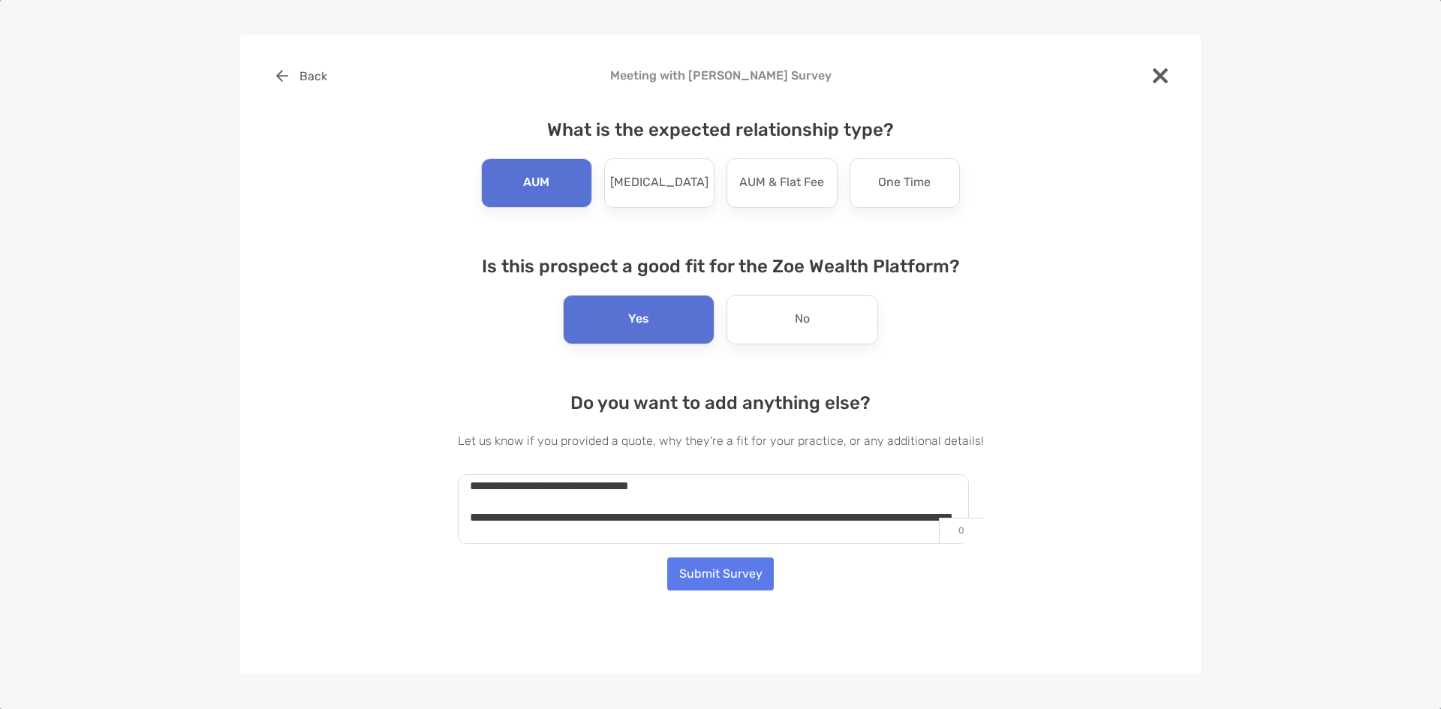
drag, startPoint x: 692, startPoint y: 498, endPoint x: 645, endPoint y: 498, distance: 46.5
click at [645, 498] on textarea "**********" at bounding box center [713, 509] width 511 height 70
click at [741, 515] on textarea "**********" at bounding box center [713, 509] width 511 height 70
type textarea "**********"
click at [711, 571] on button "Submit Survey" at bounding box center [720, 574] width 107 height 33
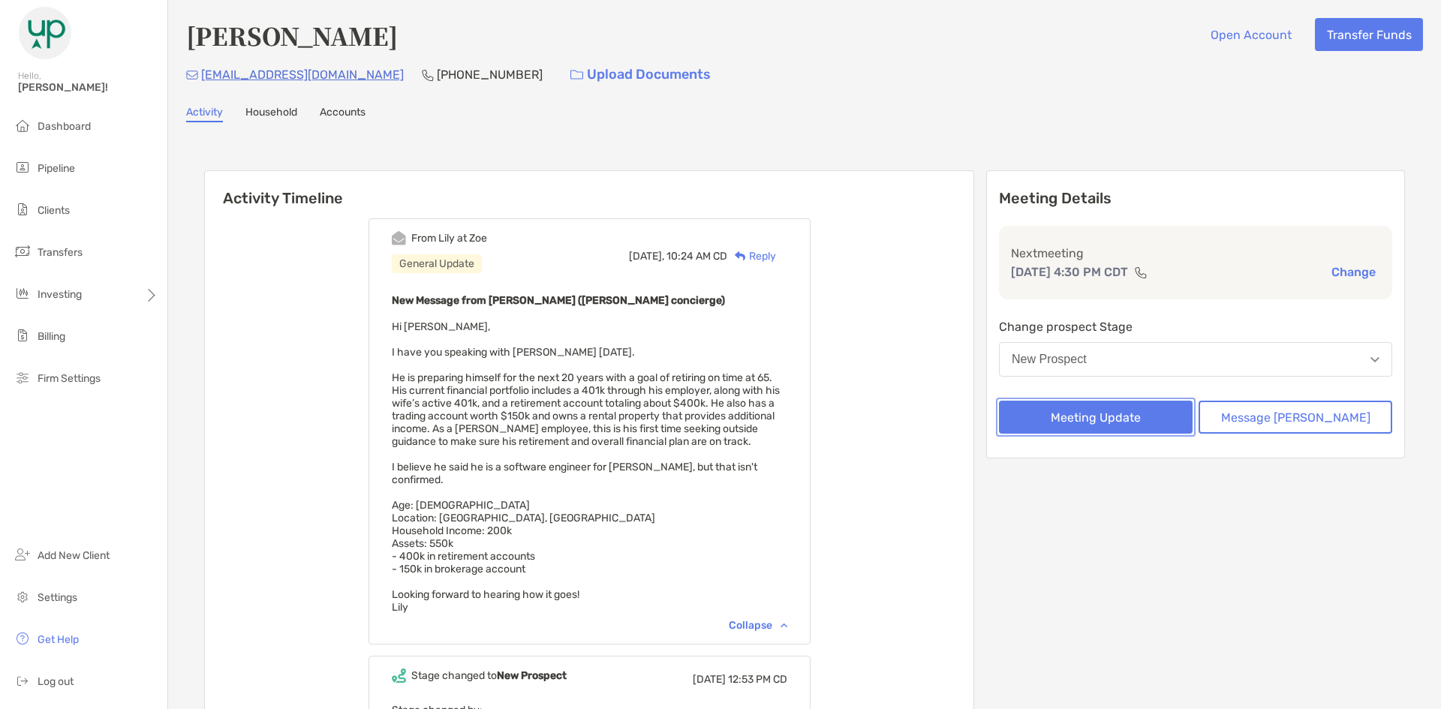
click at [1099, 403] on button "Meeting Update" at bounding box center [1096, 417] width 194 height 33
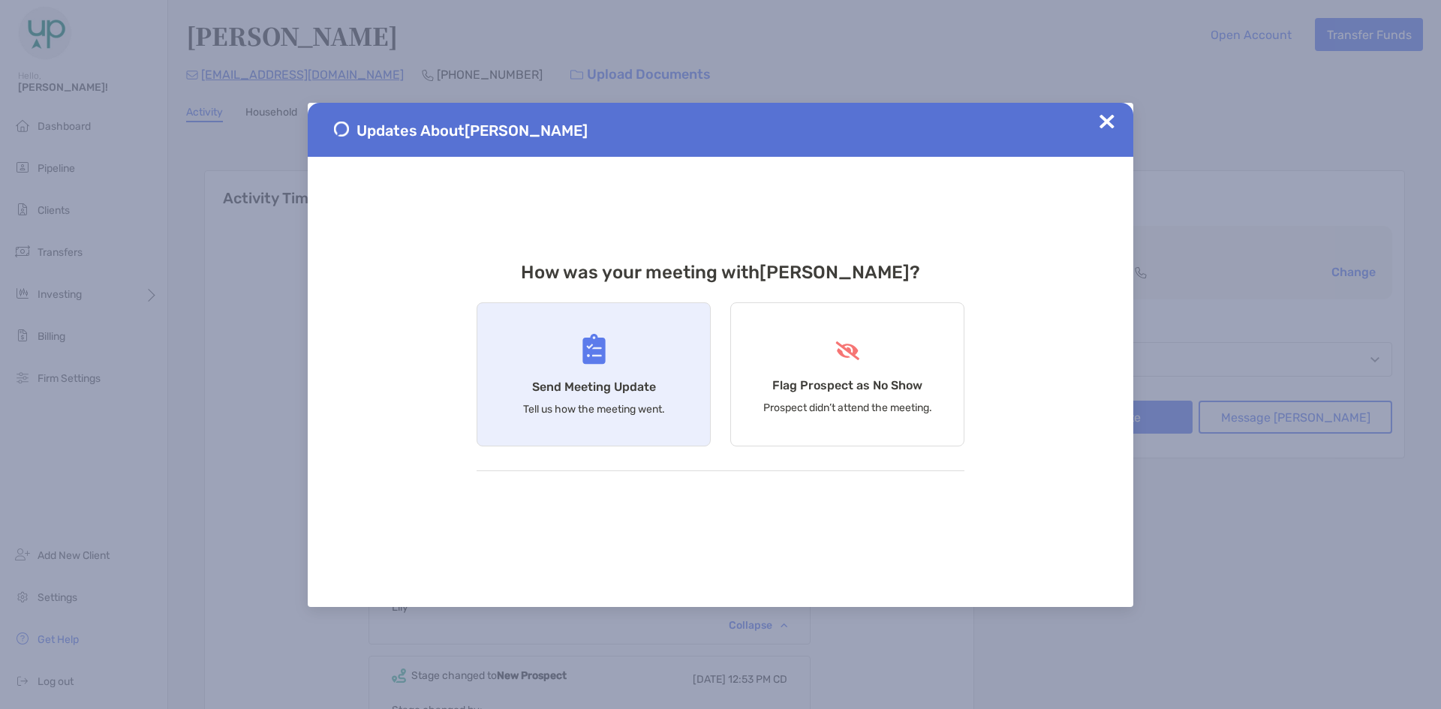
click at [644, 367] on div "Send Meeting Update Tell us how the meeting went." at bounding box center [593, 374] width 234 height 144
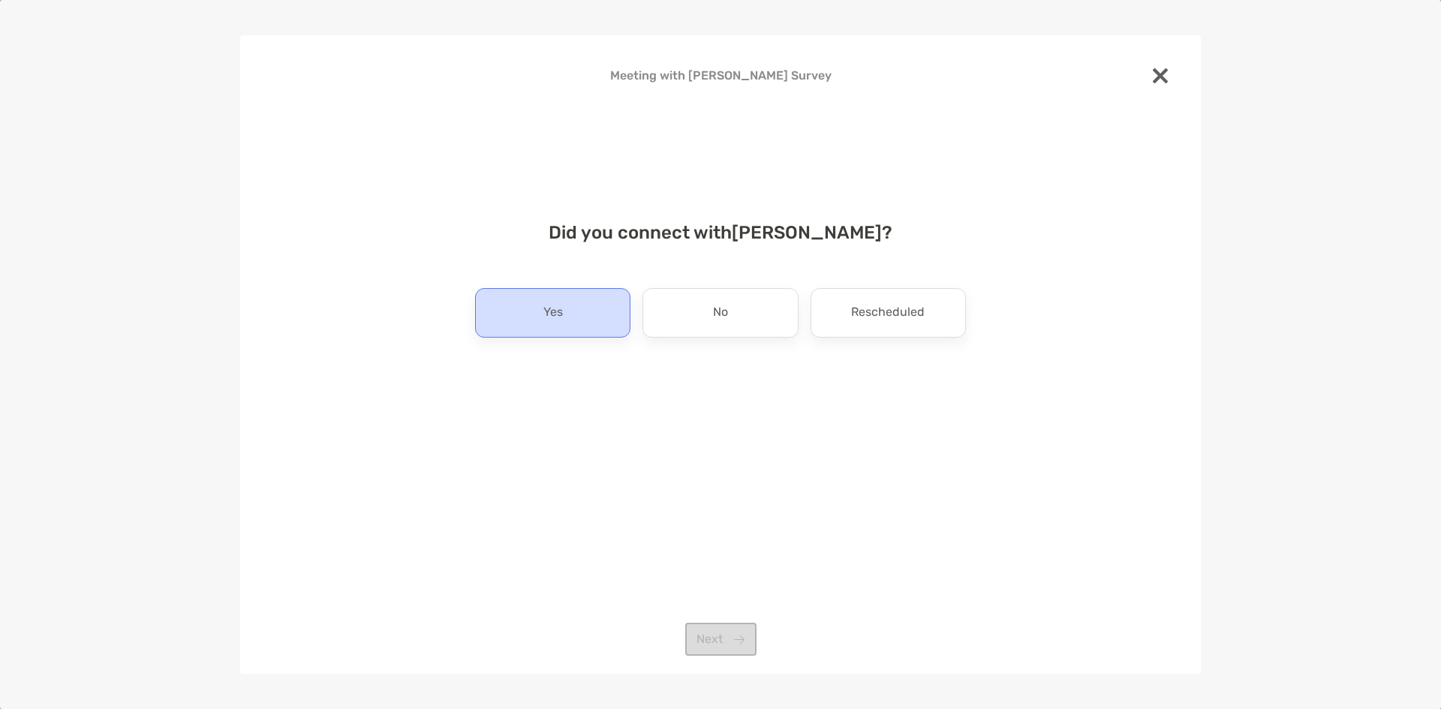
click at [573, 296] on div "Yes" at bounding box center [552, 313] width 155 height 50
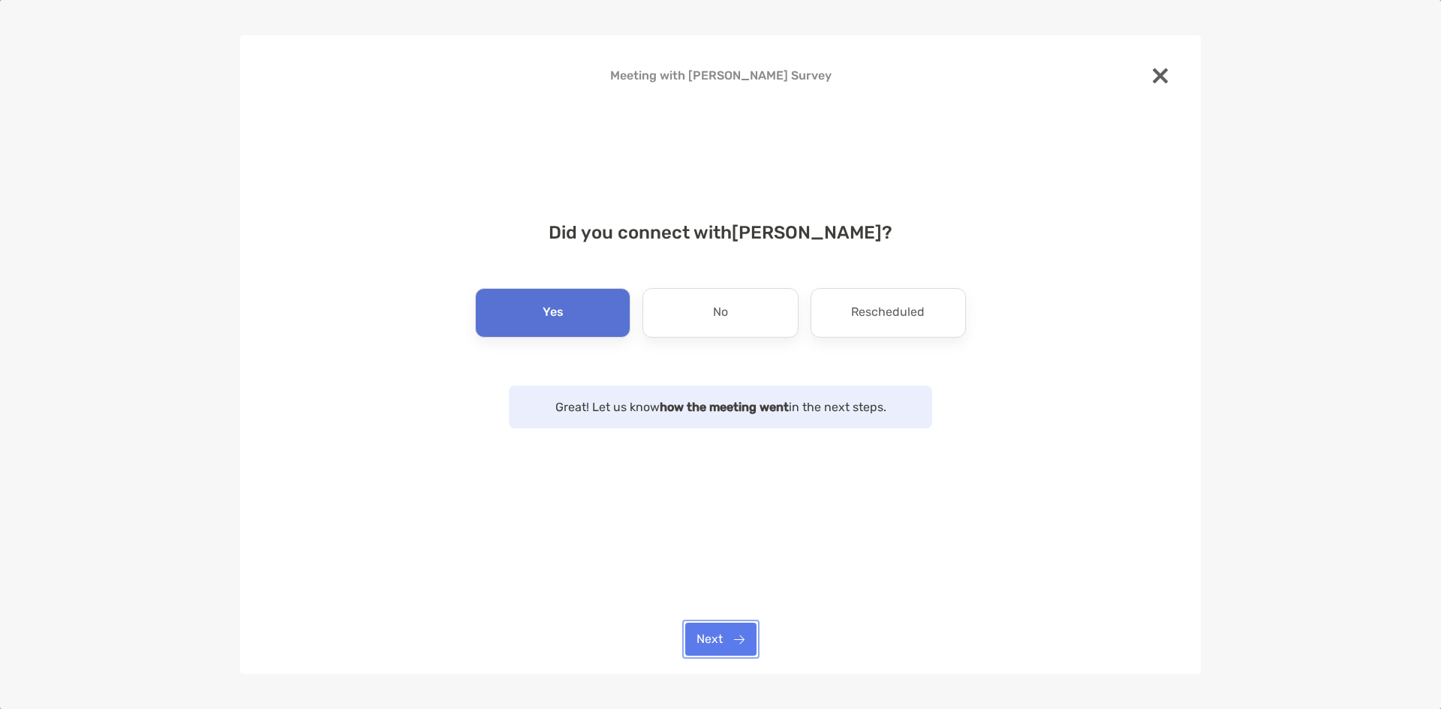
drag, startPoint x: 729, startPoint y: 636, endPoint x: 714, endPoint y: 542, distance: 94.4
click at [729, 632] on button "Next" at bounding box center [720, 639] width 71 height 33
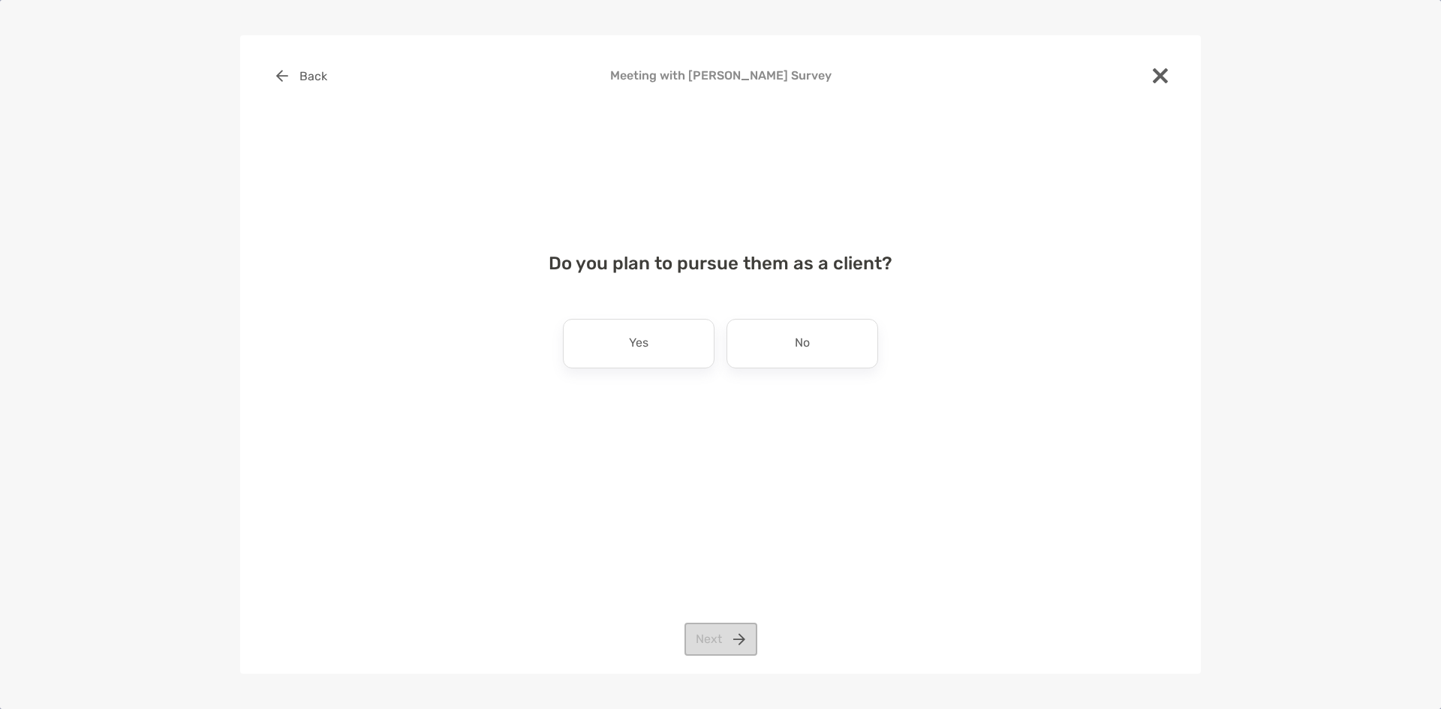
click at [658, 353] on div "Yes" at bounding box center [639, 344] width 152 height 50
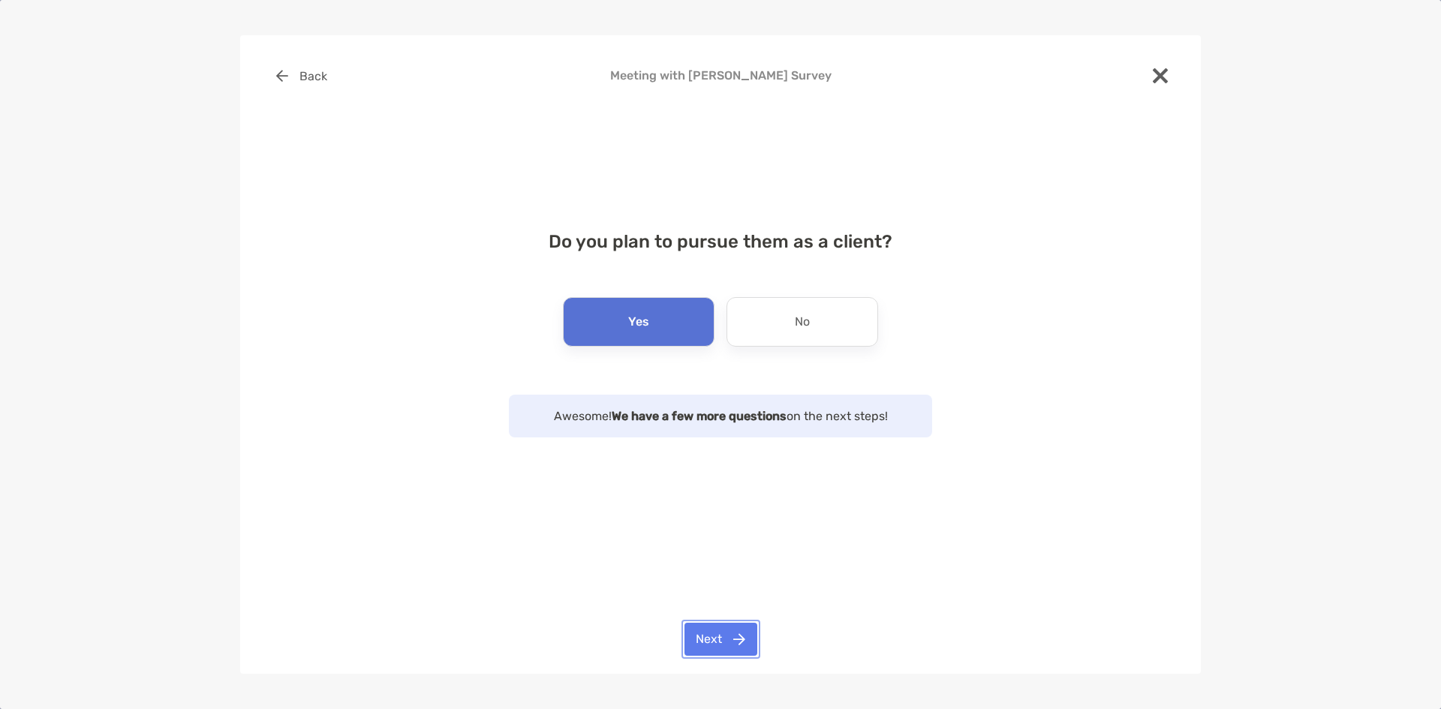
click at [744, 631] on button "Next" at bounding box center [720, 639] width 73 height 33
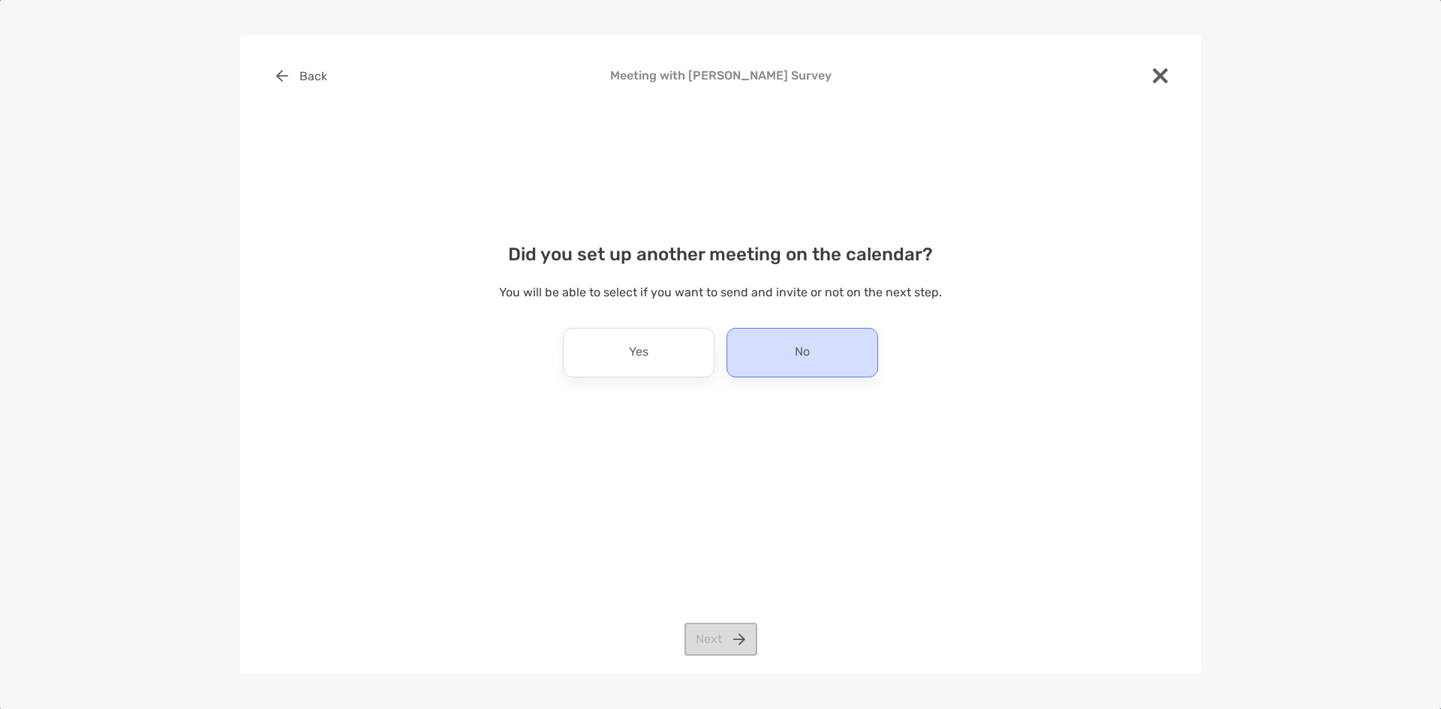
click at [802, 374] on div "No" at bounding box center [802, 353] width 152 height 50
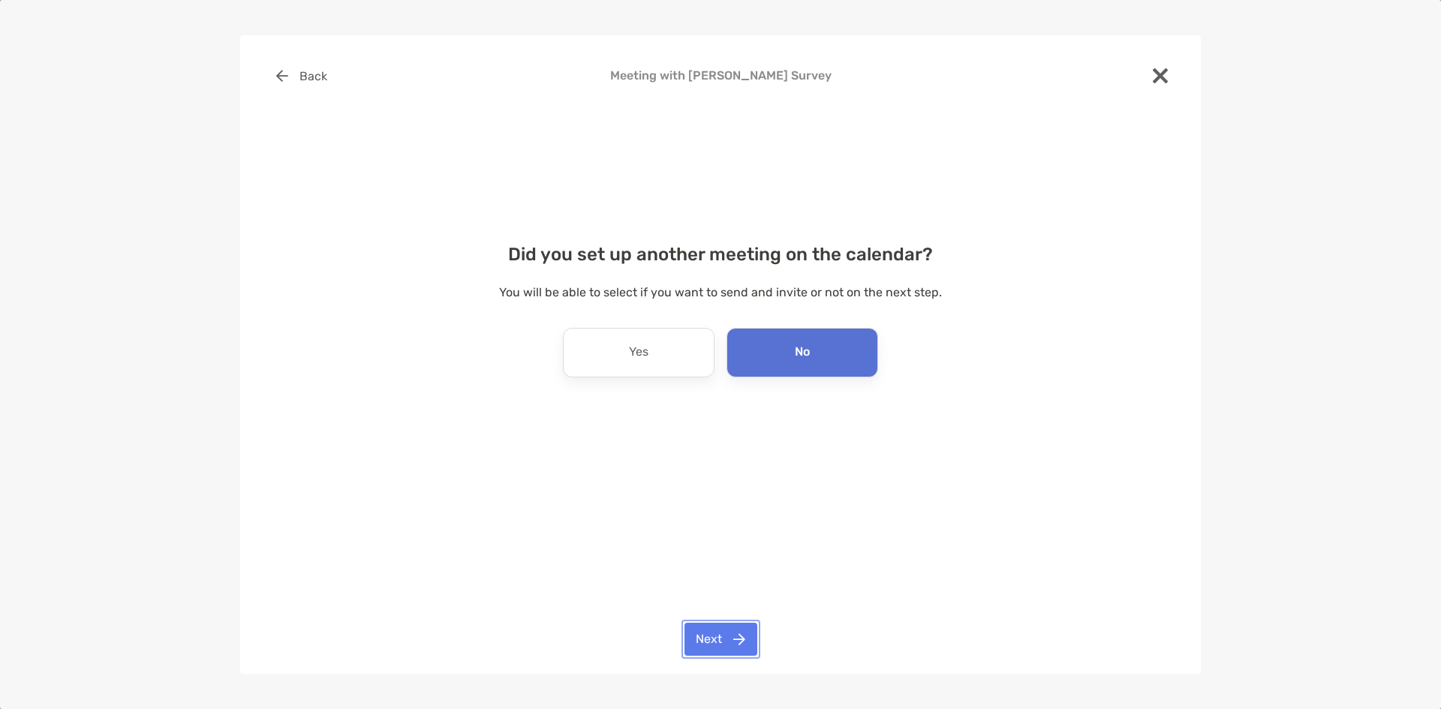
drag, startPoint x: 726, startPoint y: 631, endPoint x: 715, endPoint y: 623, distance: 13.4
click at [721, 627] on button "Next" at bounding box center [720, 639] width 73 height 33
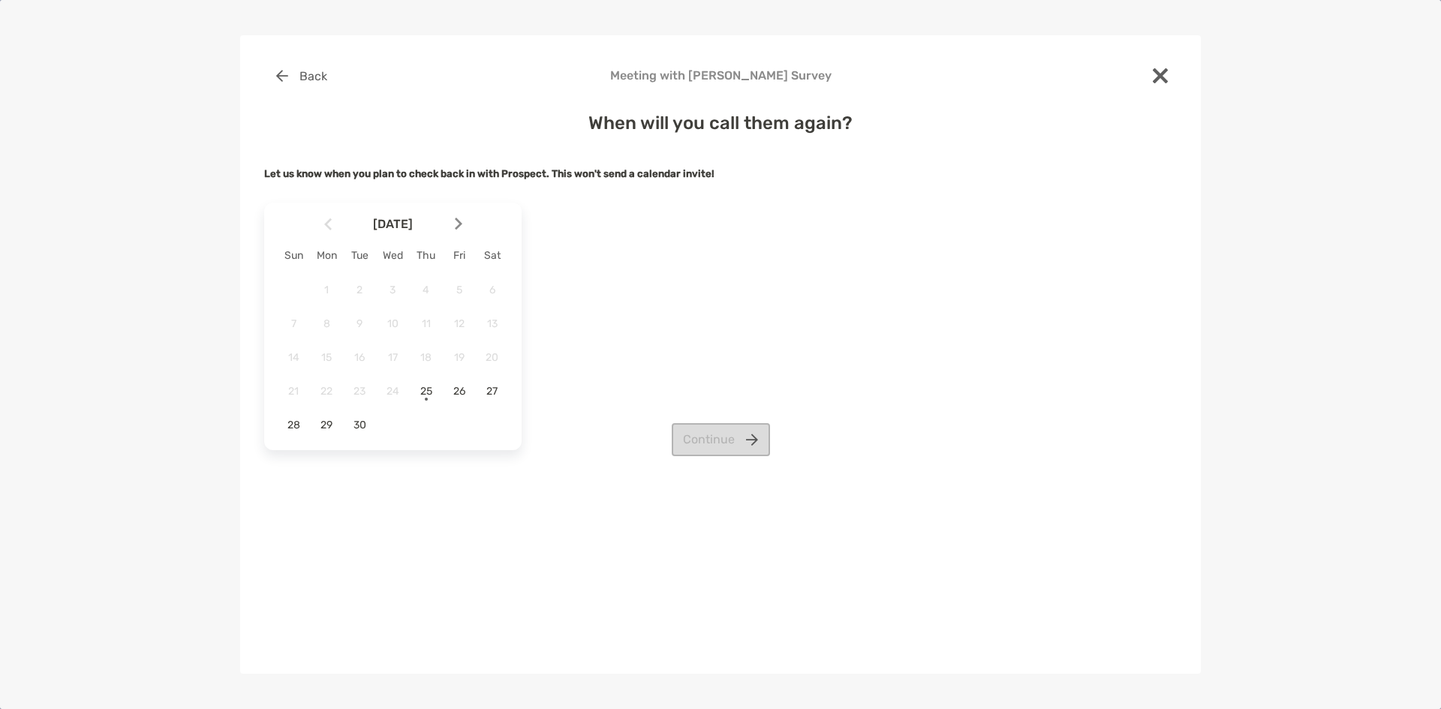
click at [456, 223] on img at bounding box center [459, 224] width 8 height 13
click at [450, 294] on span "3" at bounding box center [459, 290] width 26 height 13
click at [730, 431] on button "Continue" at bounding box center [721, 439] width 98 height 33
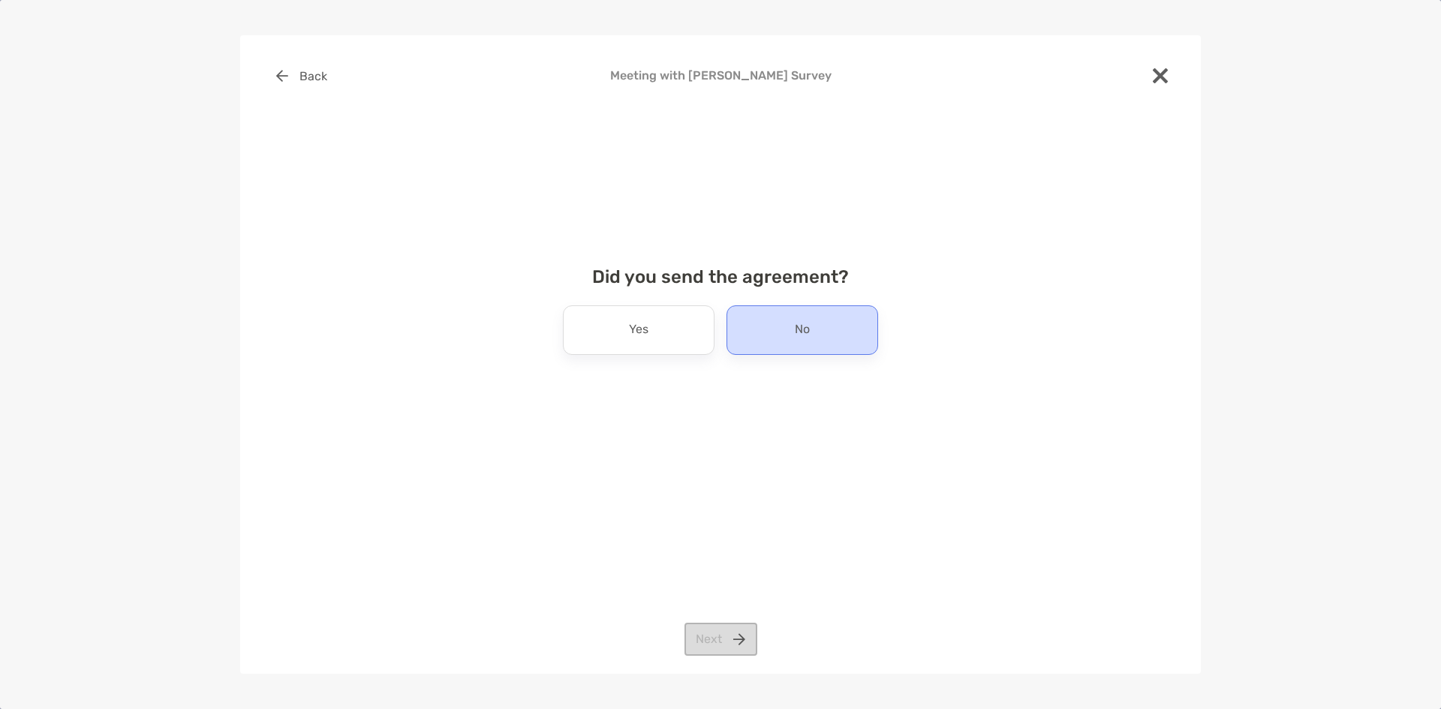
click at [795, 326] on p "No" at bounding box center [802, 330] width 15 height 24
click at [714, 636] on button "Next" at bounding box center [720, 639] width 73 height 33
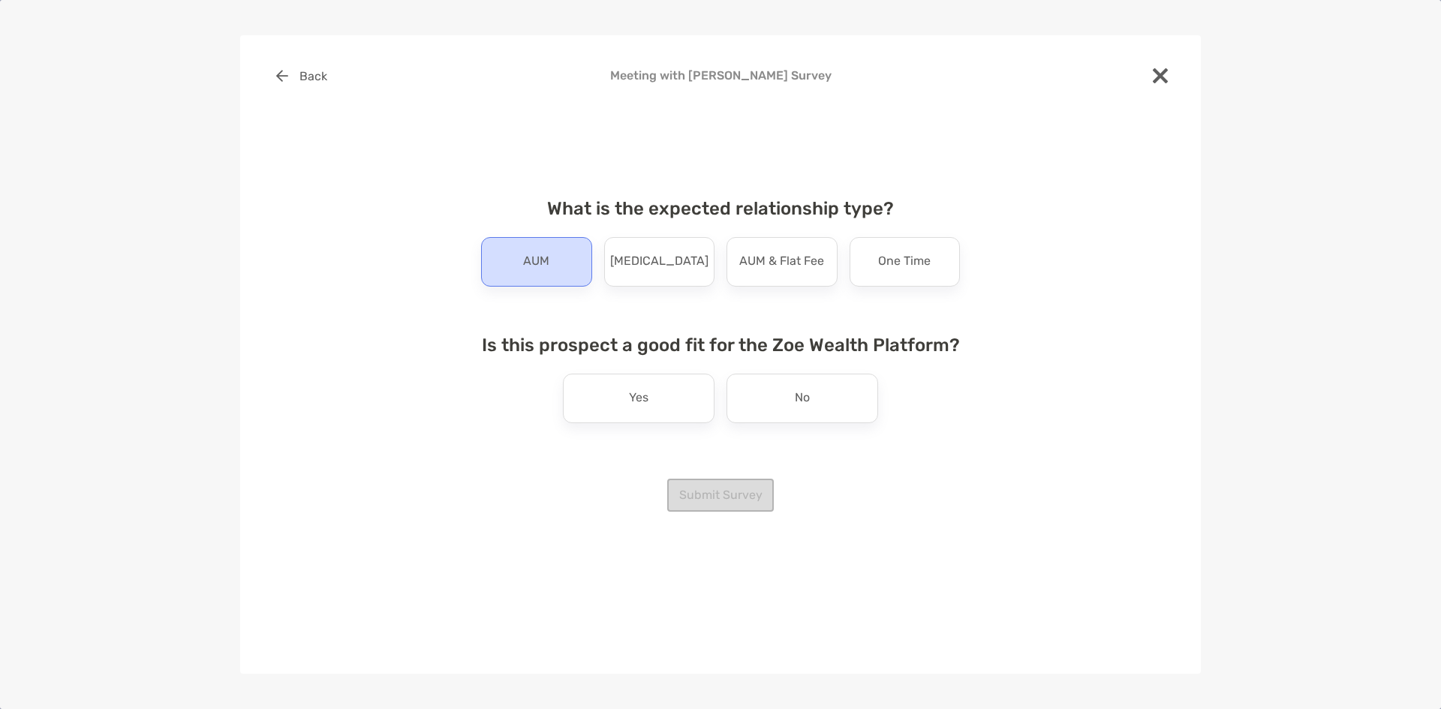
click at [561, 272] on div "AUM" at bounding box center [536, 262] width 111 height 50
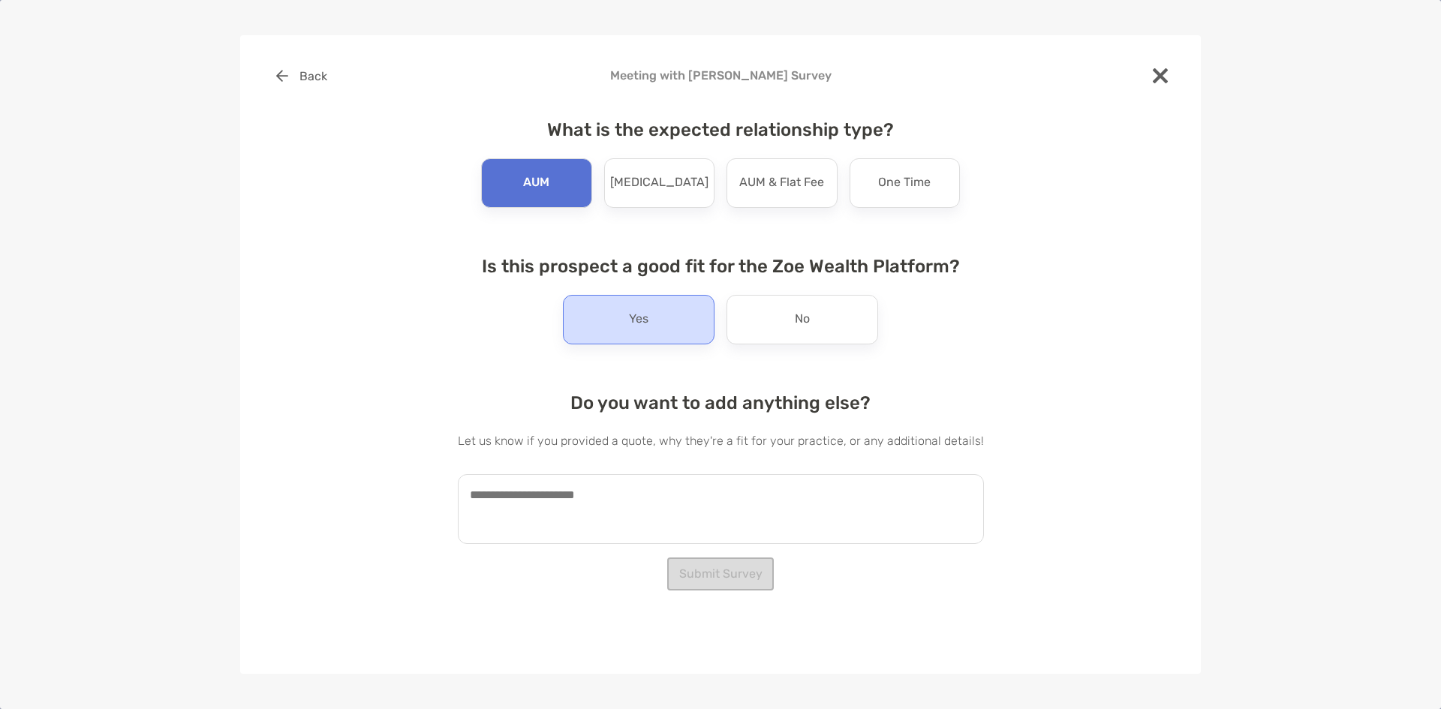
click at [634, 327] on p "Yes" at bounding box center [639, 320] width 20 height 24
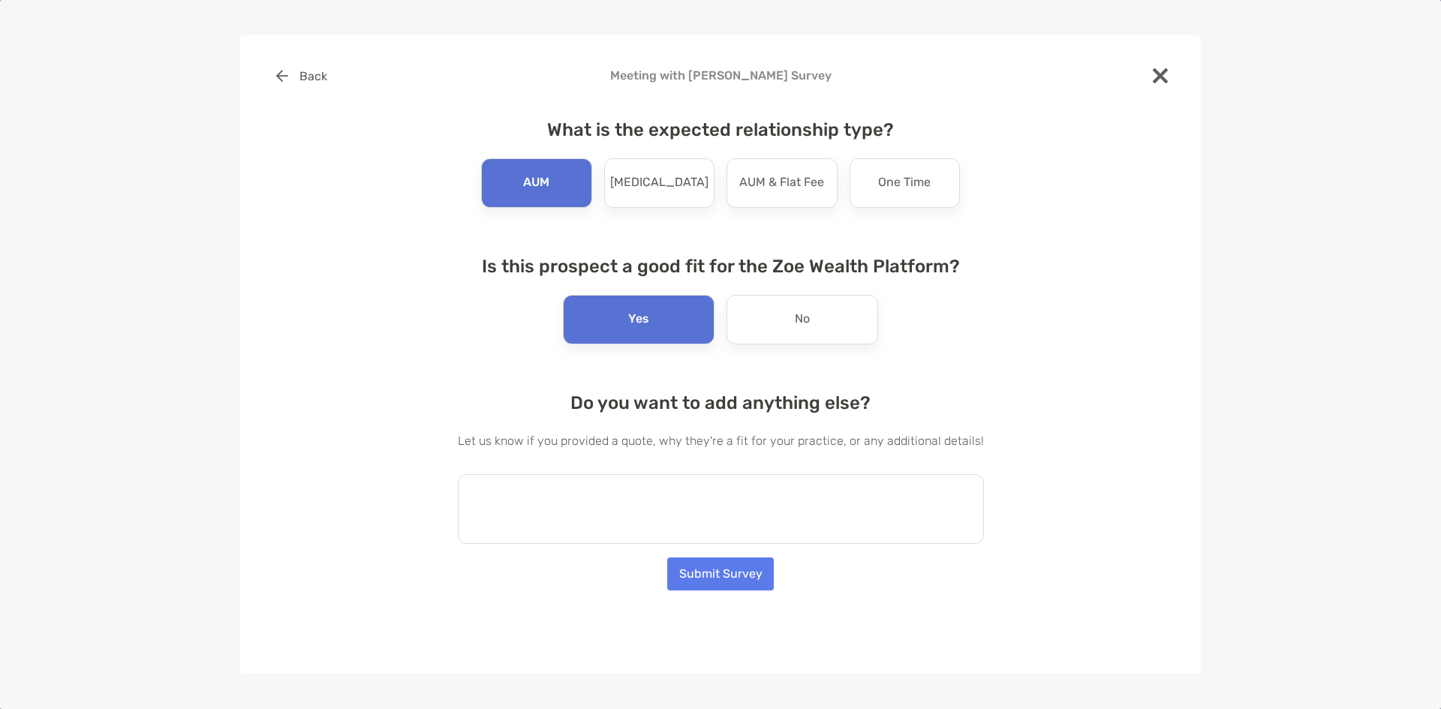
click at [601, 486] on textarea at bounding box center [721, 509] width 526 height 70
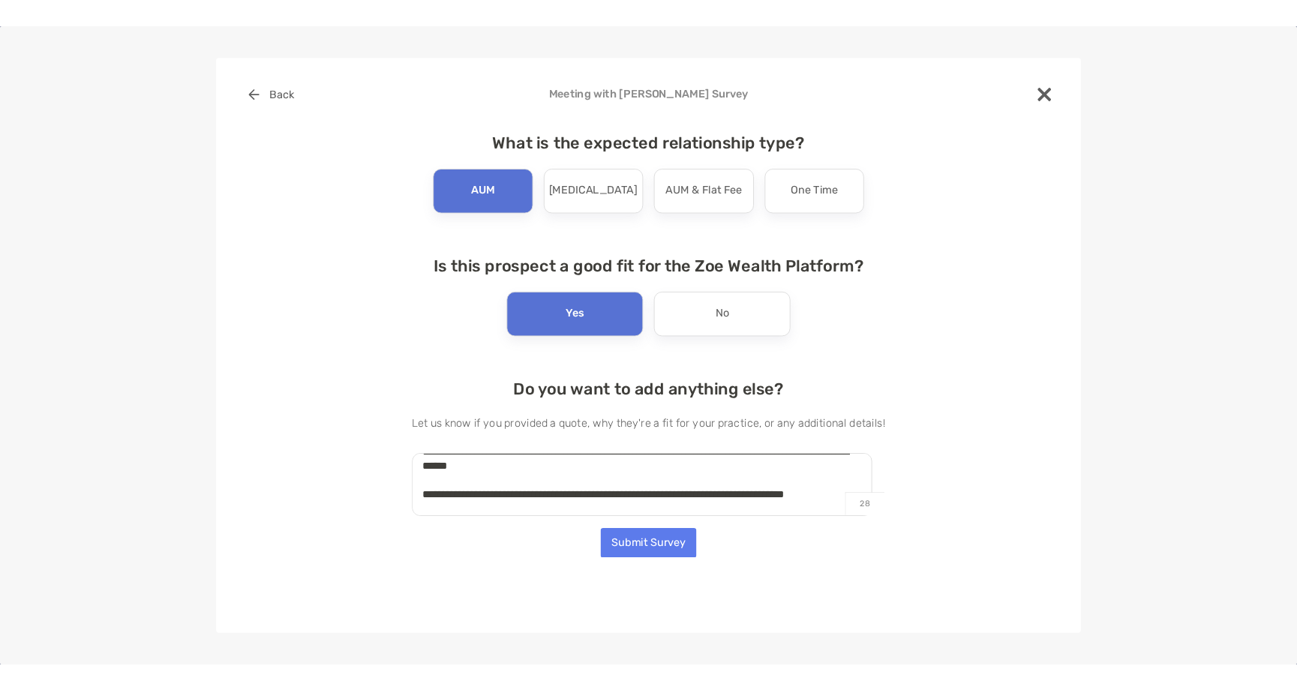
scroll to position [290, 0]
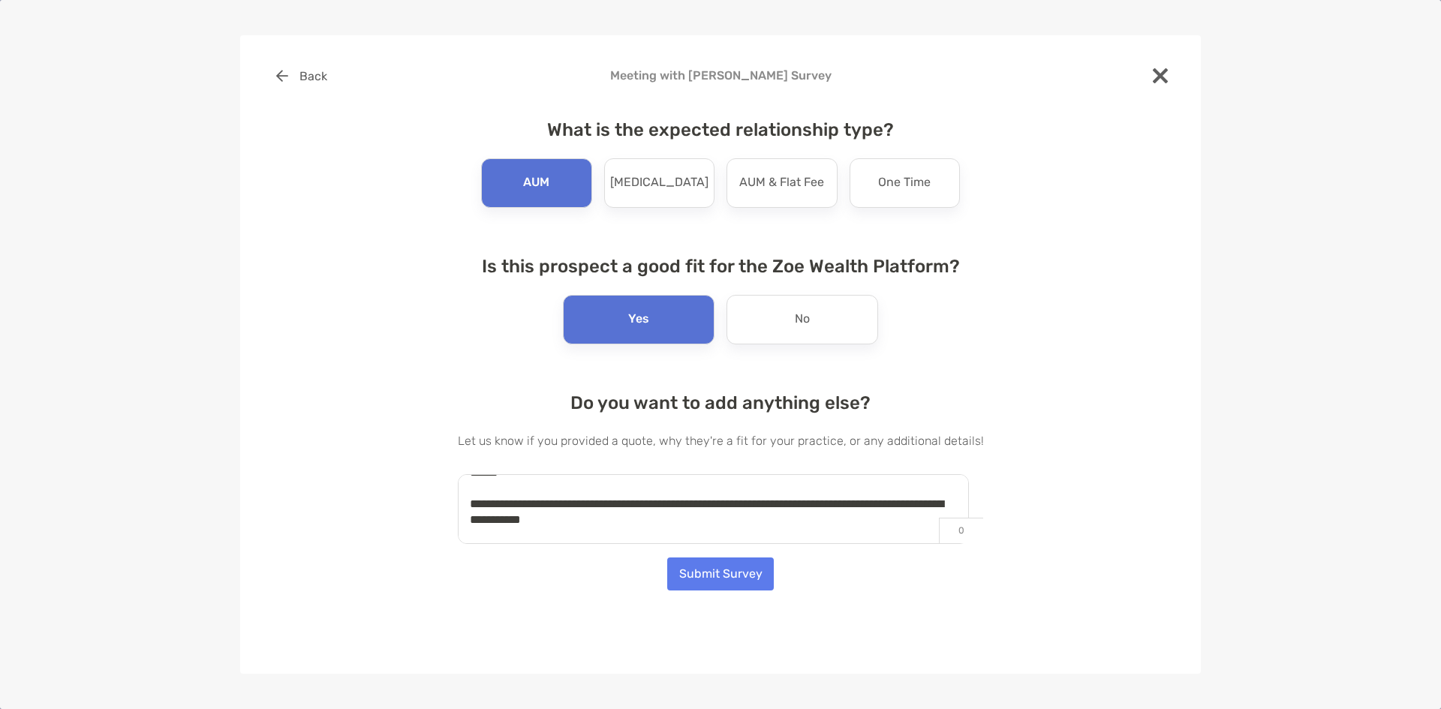
type textarea "**********"
click at [718, 564] on button "Submit Survey" at bounding box center [720, 574] width 107 height 33
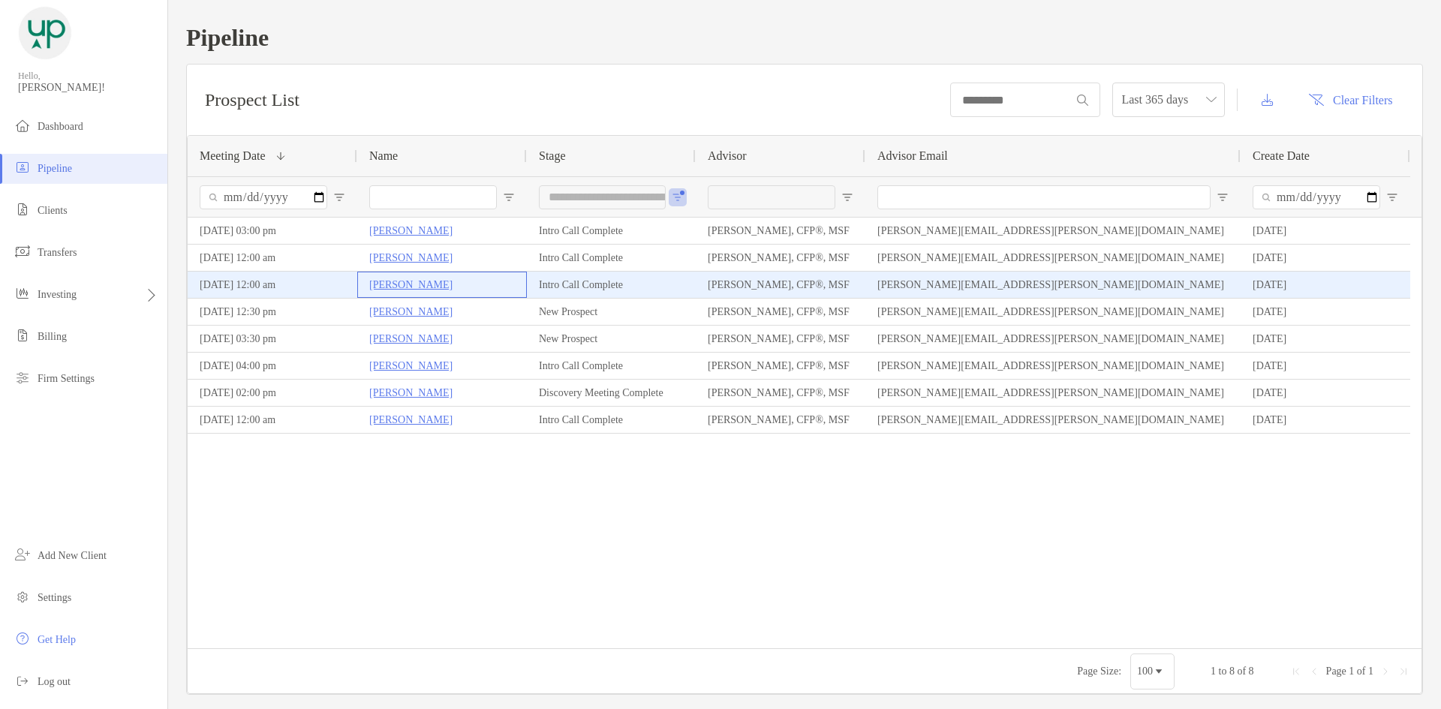
click at [410, 280] on p "[PERSON_NAME]" at bounding box center [410, 284] width 83 height 19
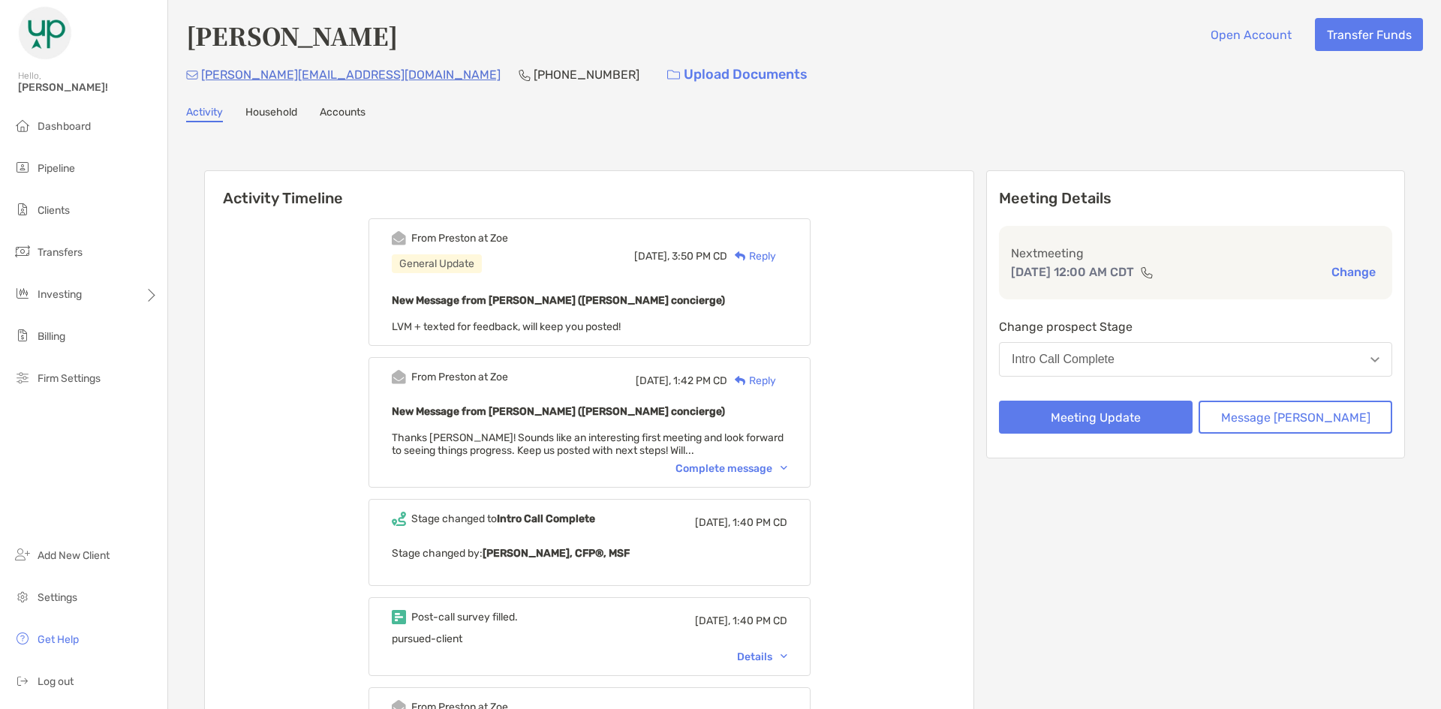
click at [752, 473] on div "Complete message" at bounding box center [731, 468] width 112 height 13
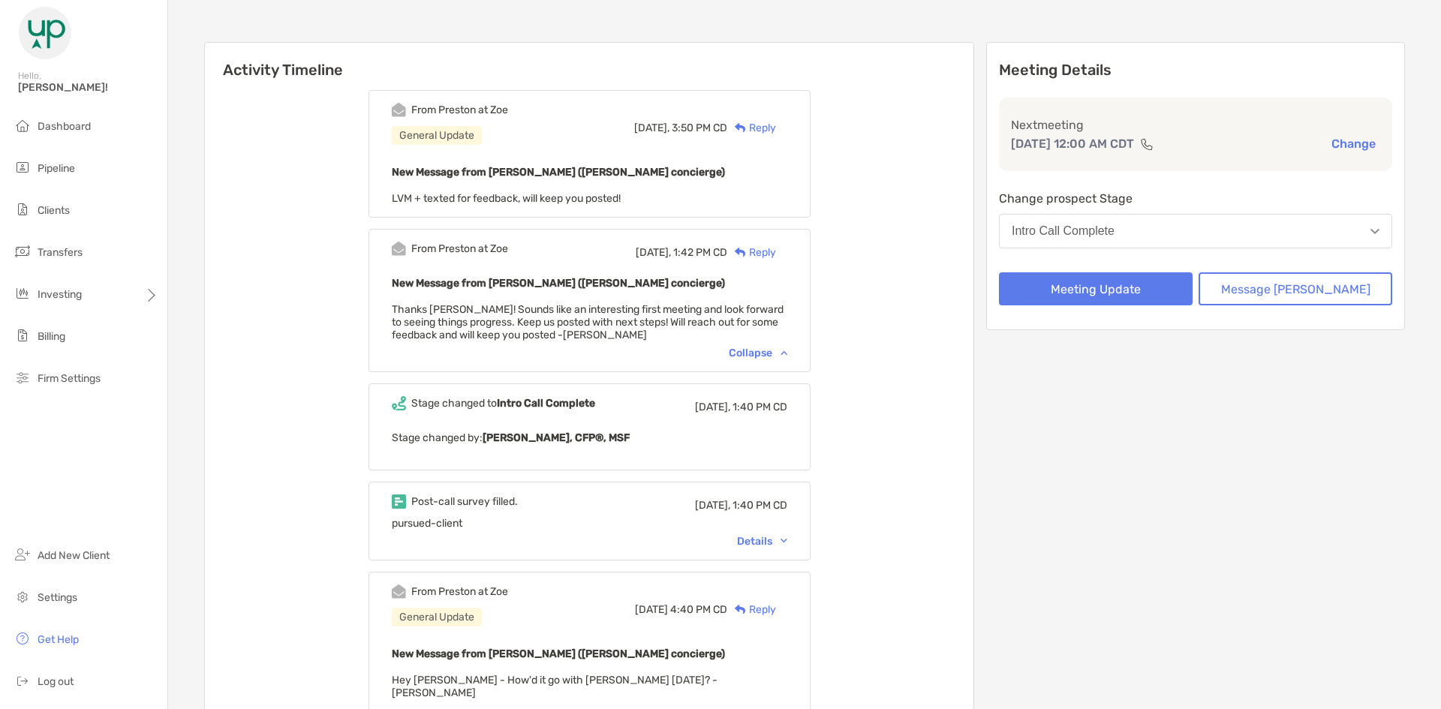
scroll to position [225, 0]
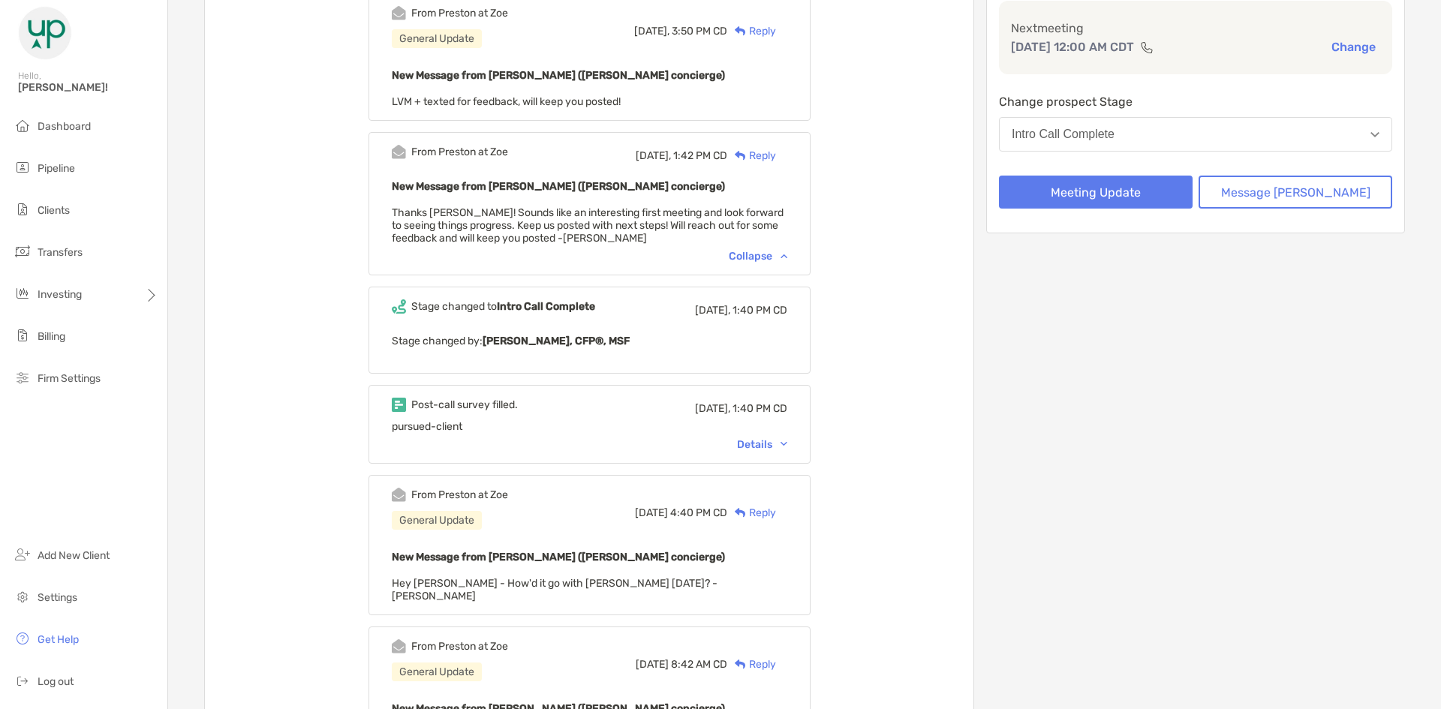
click at [759, 441] on div "Details" at bounding box center [762, 444] width 50 height 13
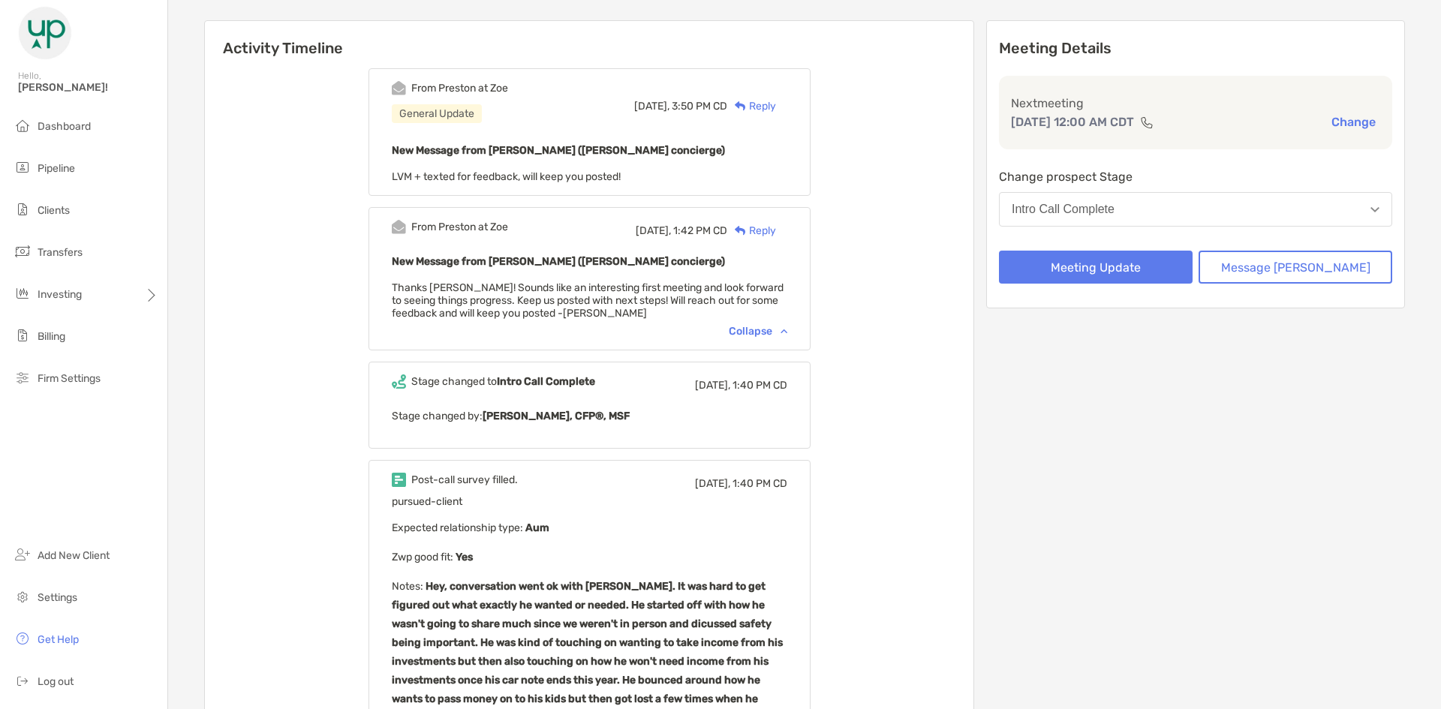
scroll to position [0, 0]
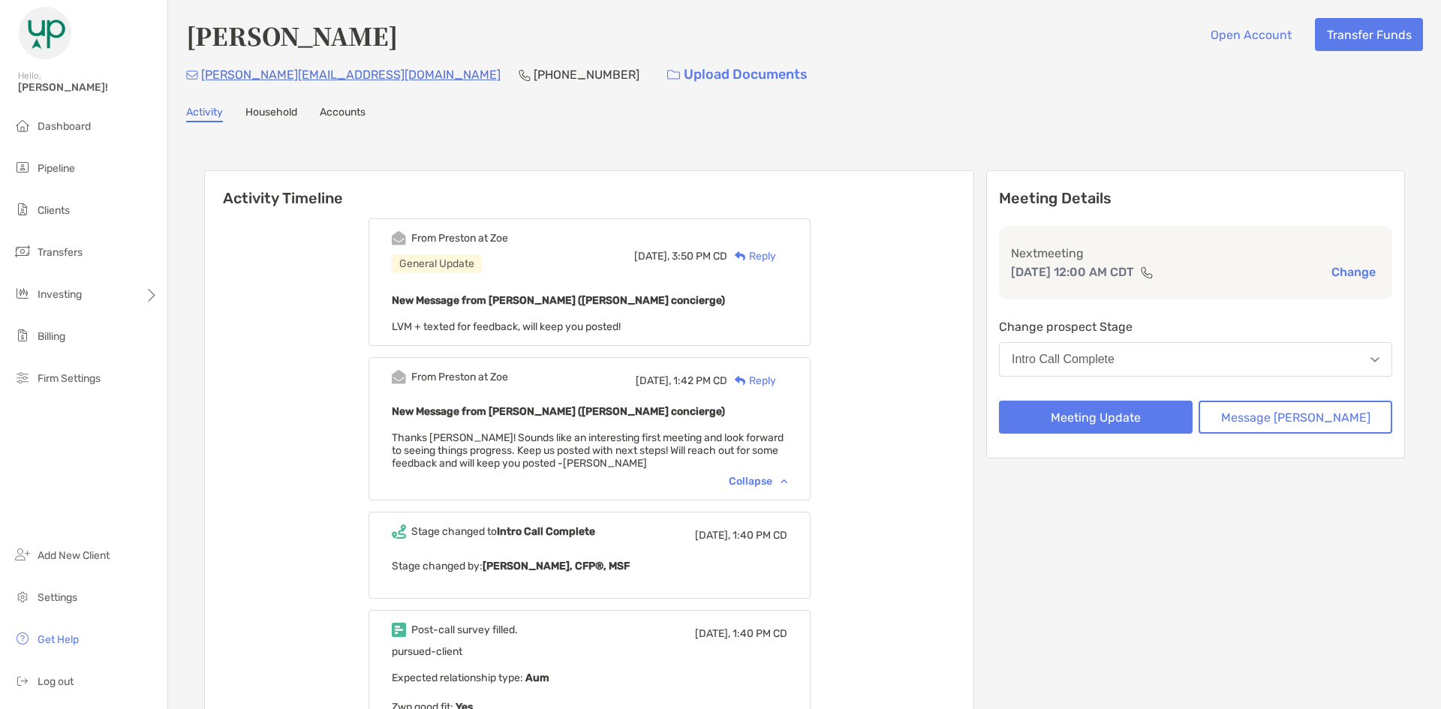
drag, startPoint x: 485, startPoint y: 18, endPoint x: 22, endPoint y: 53, distance: 465.0
click at [485, 18] on div "[PERSON_NAME] Open Account Transfer Funds" at bounding box center [804, 35] width 1237 height 35
